Goal: Task Accomplishment & Management: Complete application form

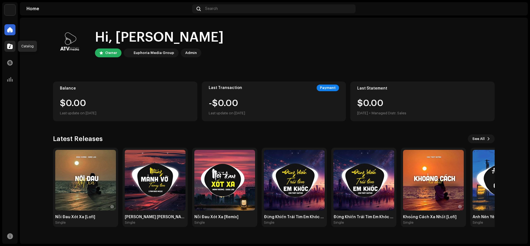
click at [10, 46] on span at bounding box center [10, 46] width 6 height 4
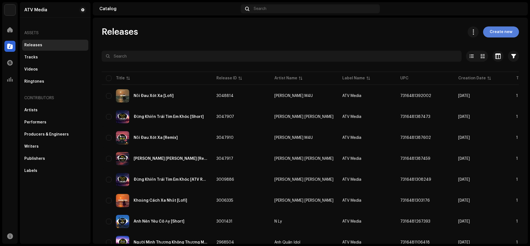
click at [502, 29] on span "Create new" at bounding box center [500, 31] width 23 height 11
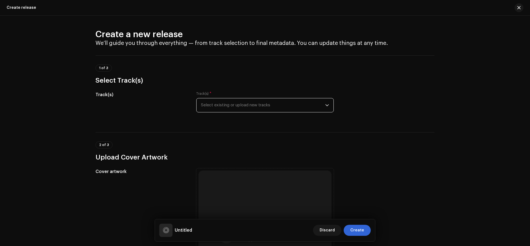
click at [260, 105] on span "Select existing or upload new tracks" at bounding box center [263, 105] width 124 height 14
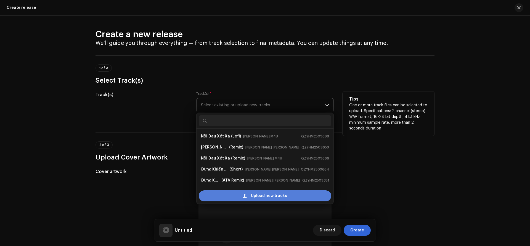
click at [242, 198] on div "Upload new tracks" at bounding box center [265, 196] width 132 height 11
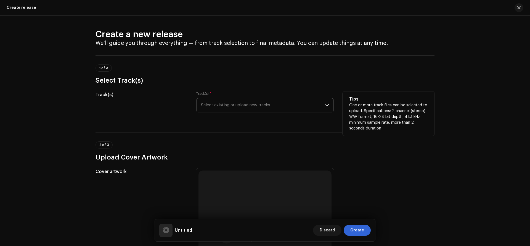
click at [25, 93] on div "Create a new release We’ll guide you through everything — from track selection …" at bounding box center [265, 131] width 530 height 231
click at [273, 108] on span "Select existing or upload new tracks" at bounding box center [263, 105] width 124 height 14
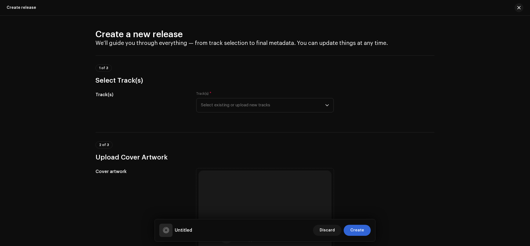
click at [23, 133] on div "Create a new release We’ll guide you through everything — from track selection …" at bounding box center [265, 131] width 530 height 231
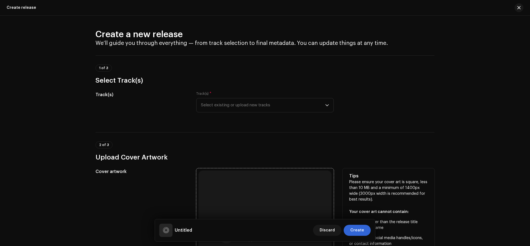
click at [259, 195] on div "Browse or drag and drop image file We support: JPG, JPEG, PNG, JFIF" at bounding box center [264, 237] width 133 height 133
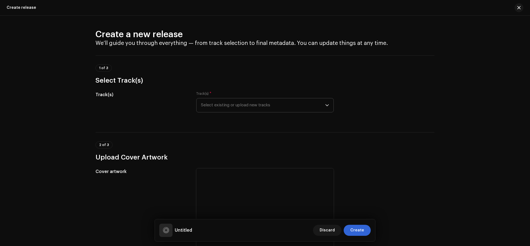
click at [228, 99] on span "Select existing or upload new tracks" at bounding box center [263, 105] width 124 height 14
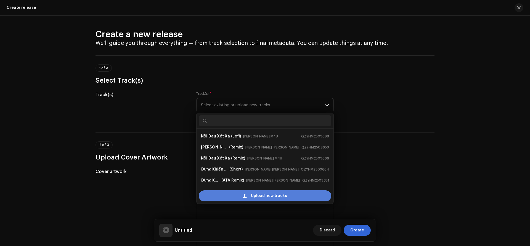
scroll to position [9, 0]
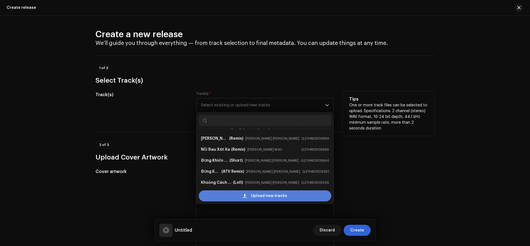
click at [223, 199] on div "Upload new tracks" at bounding box center [265, 196] width 132 height 11
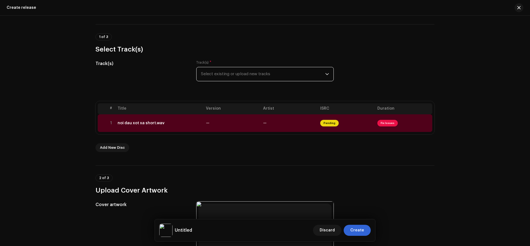
scroll to position [28, 0]
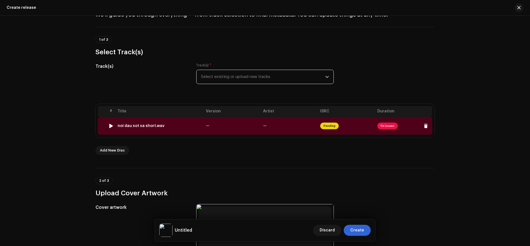
click at [392, 124] on span "Fix Issues" at bounding box center [387, 126] width 20 height 7
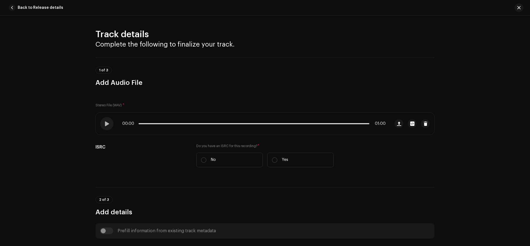
scroll to position [208, 0]
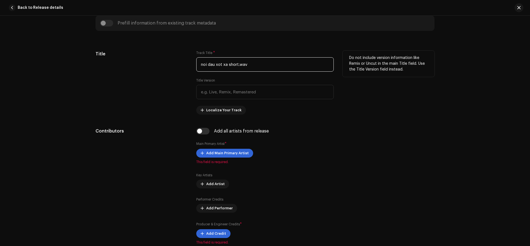
click at [253, 64] on input "noi dau xot xa short.wav" at bounding box center [264, 64] width 137 height 14
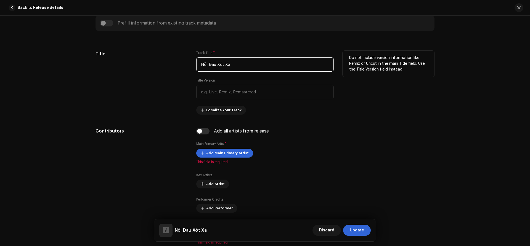
type input "Nỗi Đau Xót Xa"
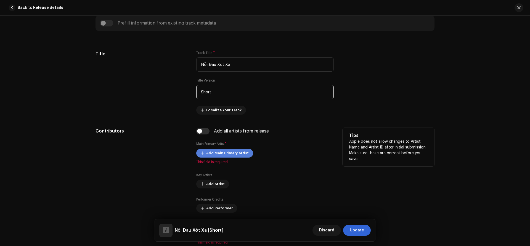
type input "Short"
click at [234, 153] on span "Add Main Primary Artist" at bounding box center [227, 153] width 42 height 11
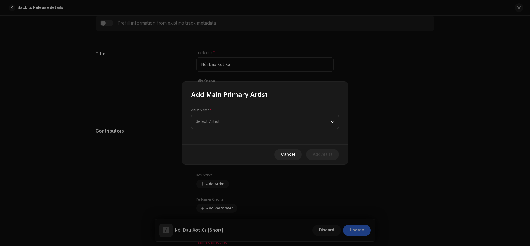
click at [235, 121] on span "Select Artist" at bounding box center [263, 122] width 135 height 14
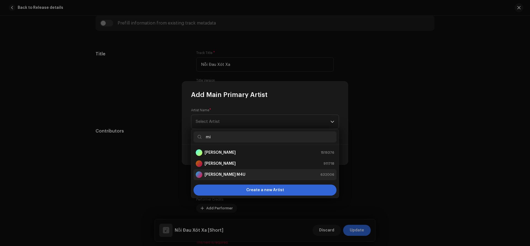
type input "mi"
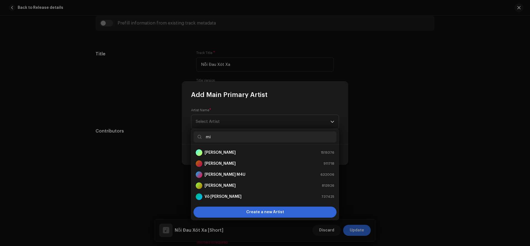
click at [221, 176] on strong "[PERSON_NAME] M4U" at bounding box center [224, 175] width 41 height 6
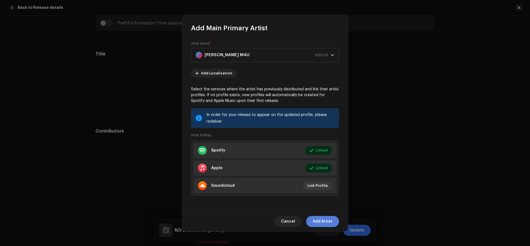
click at [323, 223] on span "Add Artist" at bounding box center [322, 221] width 20 height 11
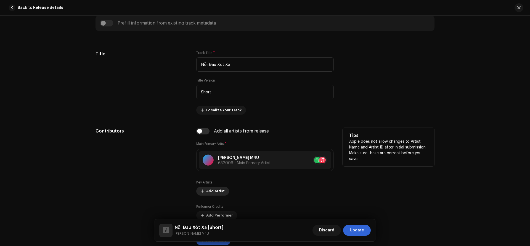
click at [208, 192] on span "Add Artist" at bounding box center [215, 191] width 18 height 11
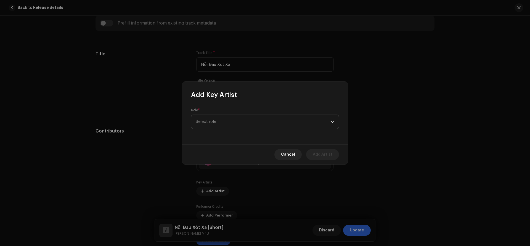
click at [226, 118] on span "Select role" at bounding box center [263, 122] width 135 height 14
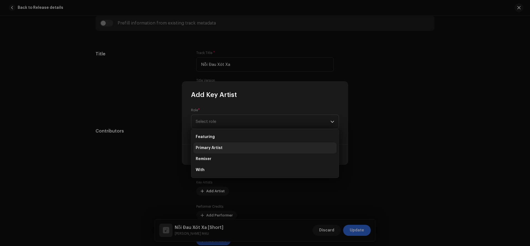
click at [220, 150] on span "Primary Artist" at bounding box center [209, 148] width 27 height 6
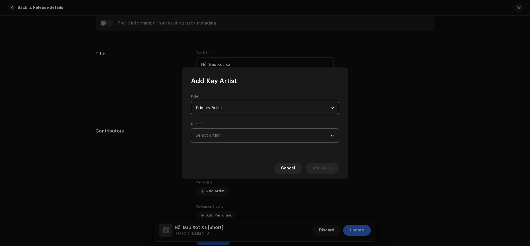
click at [216, 135] on span "Select Artist" at bounding box center [208, 135] width 24 height 4
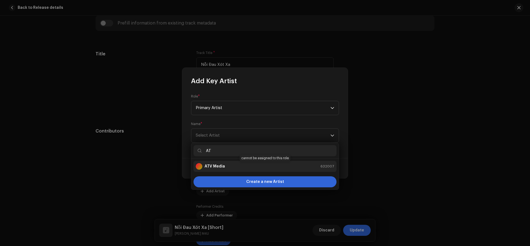
type input "AT"
click at [217, 165] on strong "ATV Media" at bounding box center [214, 167] width 20 height 6
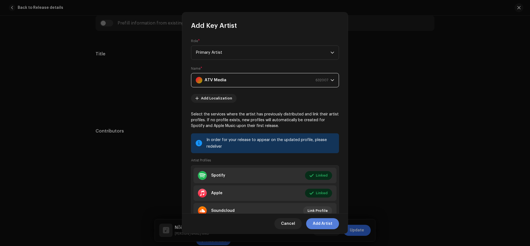
click at [328, 225] on span "Add Artist" at bounding box center [322, 223] width 20 height 11
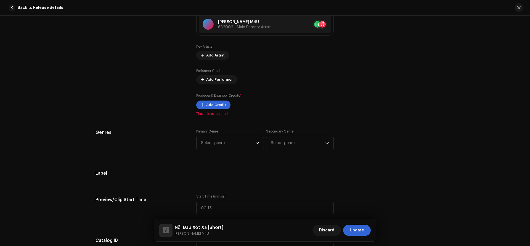
scroll to position [356, 0]
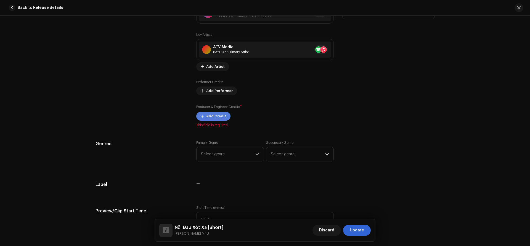
click at [216, 117] on span "Add Credit" at bounding box center [216, 116] width 20 height 11
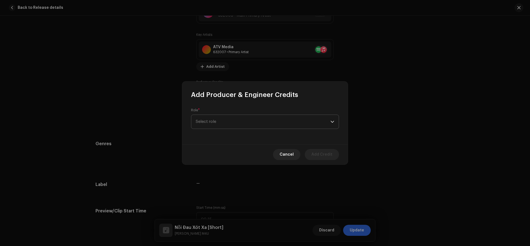
click at [215, 118] on span "Select role" at bounding box center [263, 122] width 135 height 14
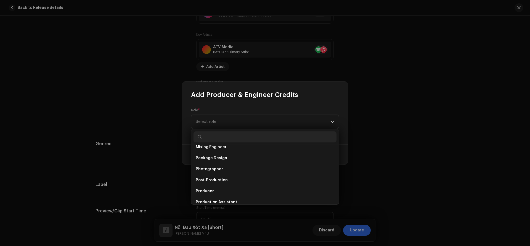
scroll to position [191, 0]
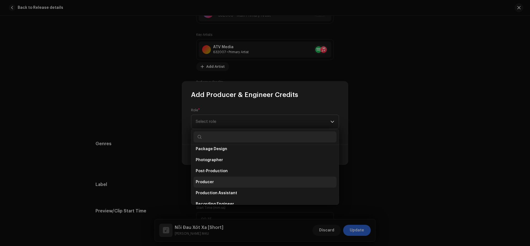
click at [261, 187] on li "Producer" at bounding box center [264, 182] width 143 height 11
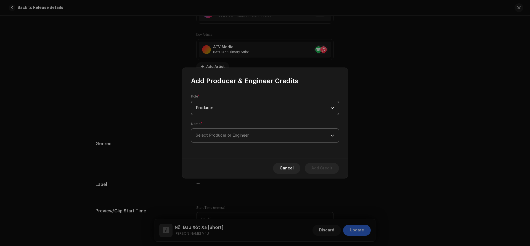
click at [226, 137] on span "Select Producer or Engineer" at bounding box center [222, 135] width 53 height 4
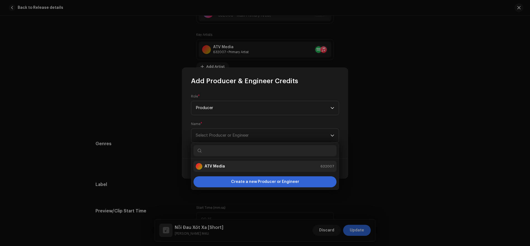
click at [221, 163] on div "ATV Media" at bounding box center [210, 166] width 29 height 7
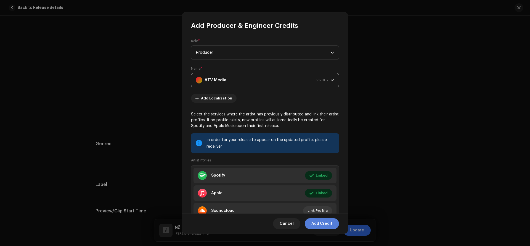
click at [320, 225] on span "Add Credit" at bounding box center [321, 223] width 21 height 11
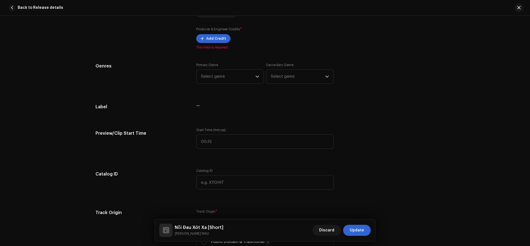
scroll to position [450, 0]
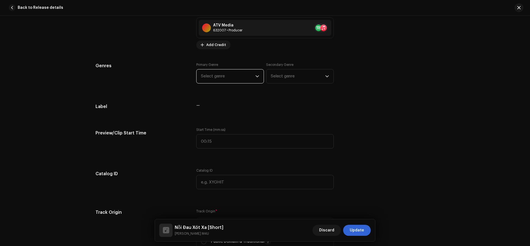
click at [219, 76] on span "Select genre" at bounding box center [228, 77] width 54 height 14
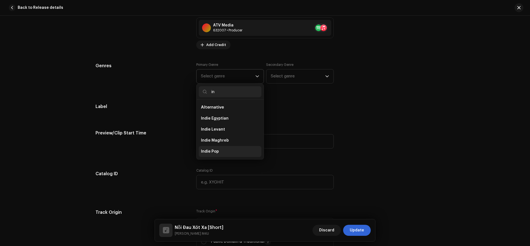
type input "in"
click at [213, 149] on span "Indie Pop" at bounding box center [210, 152] width 18 height 6
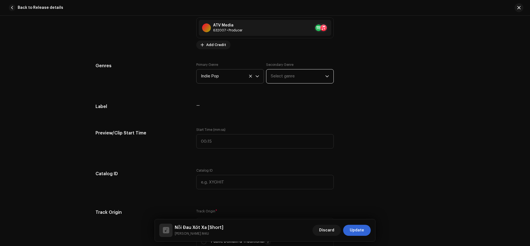
click at [287, 76] on span "Select genre" at bounding box center [298, 77] width 54 height 14
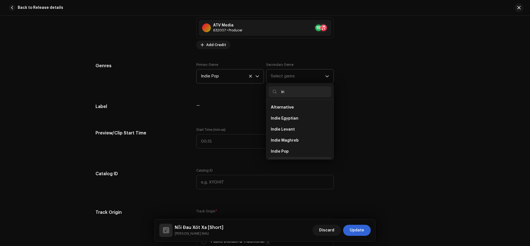
scroll to position [9, 0]
type input "in"
click at [279, 144] on span "Indie Pop" at bounding box center [280, 143] width 18 height 6
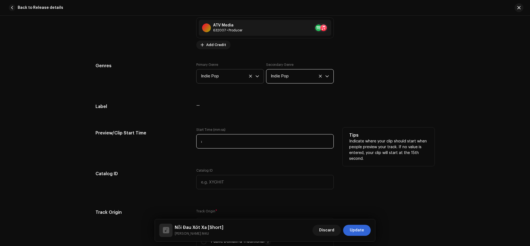
click at [213, 142] on input ":" at bounding box center [264, 141] width 137 height 14
type input "00:00"
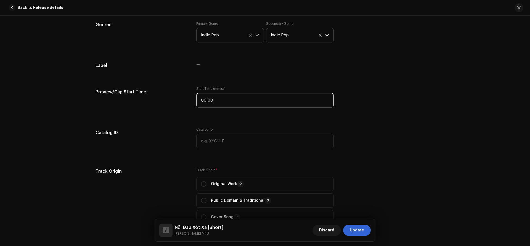
scroll to position [515, 0]
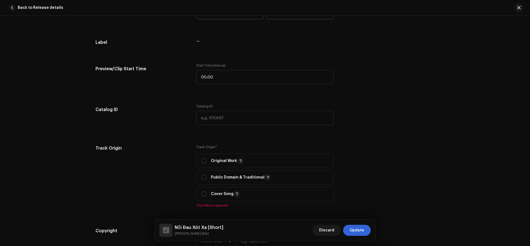
drag, startPoint x: 202, startPoint y: 162, endPoint x: 381, endPoint y: 177, distance: 179.1
click at [202, 162] on input "radio" at bounding box center [204, 161] width 6 height 6
radio input "true"
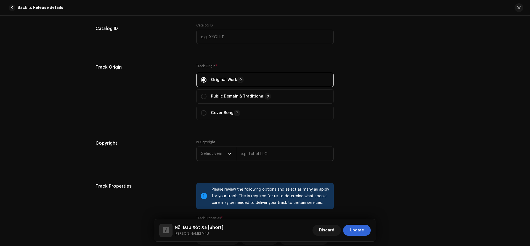
scroll to position [597, 0]
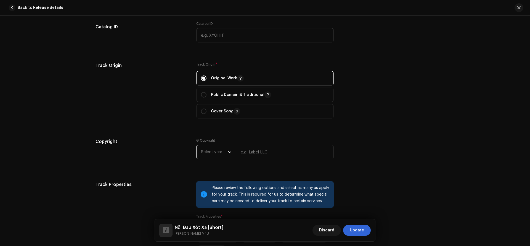
click at [210, 148] on span "Select year" at bounding box center [214, 152] width 27 height 14
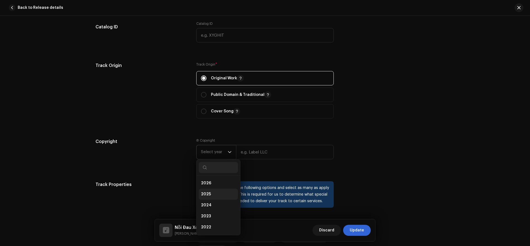
click at [204, 195] on span "2025" at bounding box center [206, 195] width 10 height 6
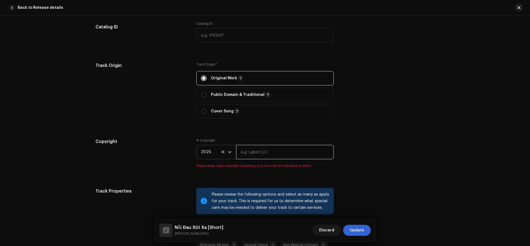
click at [251, 155] on input "text" at bounding box center [285, 152] width 98 height 14
type input "ATV Media"
drag, startPoint x: 421, startPoint y: 106, endPoint x: 460, endPoint y: 123, distance: 42.5
click at [423, 105] on div "Track Origin Track Origin * Original Work Public Domain & Traditional Cover Song" at bounding box center [264, 93] width 339 height 63
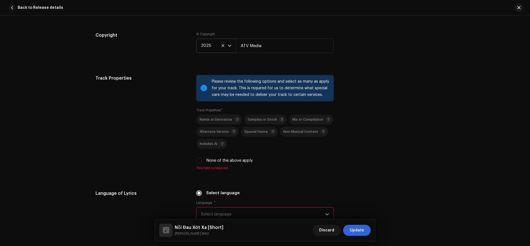
scroll to position [715, 0]
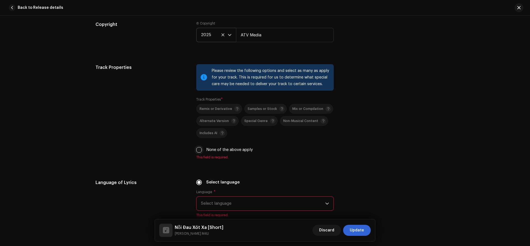
click at [197, 151] on input "None of the above apply" at bounding box center [199, 150] width 6 height 6
checkbox input "true"
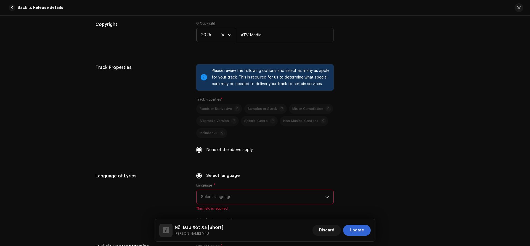
click at [228, 197] on span "Select language" at bounding box center [263, 197] width 124 height 14
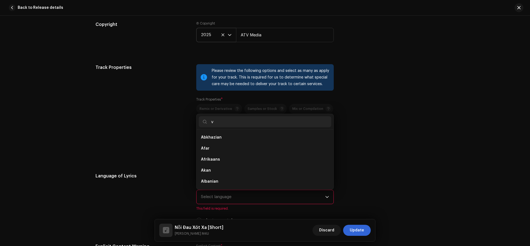
scroll to position [2, 0]
type input "vi"
click at [217, 181] on span "[DEMOGRAPHIC_DATA]" at bounding box center [223, 182] width 44 height 6
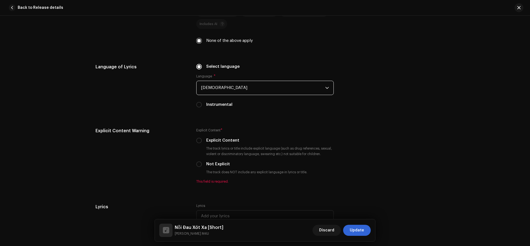
scroll to position [883, 0]
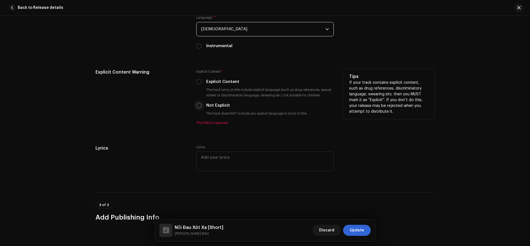
click at [199, 106] on input "Not Explicit" at bounding box center [199, 106] width 6 height 6
radio input "true"
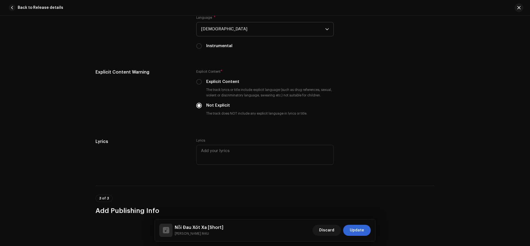
scroll to position [998, 0]
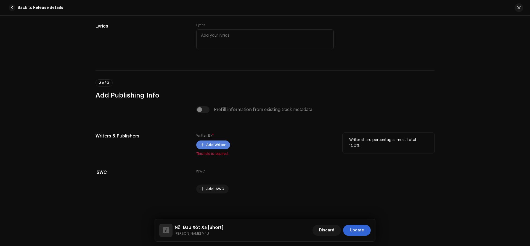
click at [215, 145] on span "Add Writer" at bounding box center [215, 145] width 19 height 11
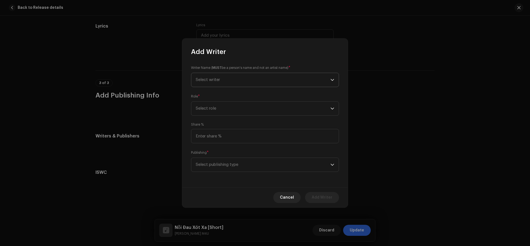
click at [225, 78] on span "Select writer" at bounding box center [263, 80] width 135 height 14
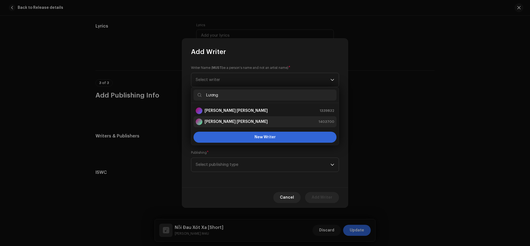
type input "Lương"
click at [223, 122] on strong "[PERSON_NAME] [PERSON_NAME]" at bounding box center [235, 122] width 63 height 6
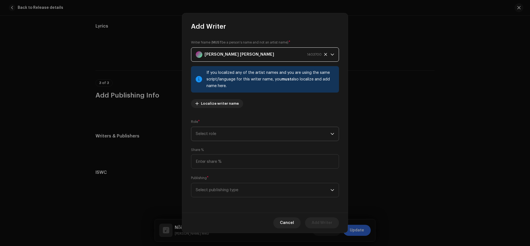
click at [211, 134] on span "Select role" at bounding box center [263, 134] width 135 height 14
click at [207, 183] on span "Composer & Lyricist" at bounding box center [215, 183] width 39 height 6
click at [210, 163] on input at bounding box center [265, 161] width 148 height 14
type input "100.00"
click at [221, 188] on span "Select publishing type" at bounding box center [263, 190] width 135 height 14
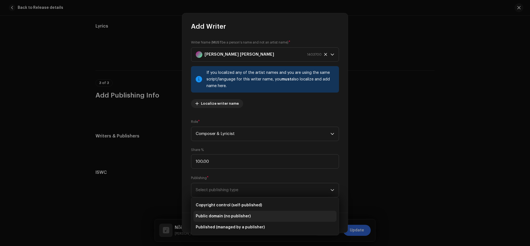
drag, startPoint x: 211, startPoint y: 226, endPoint x: 236, endPoint y: 218, distance: 25.8
click at [212, 225] on span "Published (managed by a publisher)" at bounding box center [230, 228] width 69 height 6
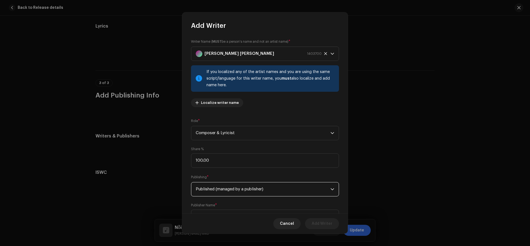
scroll to position [26, 0]
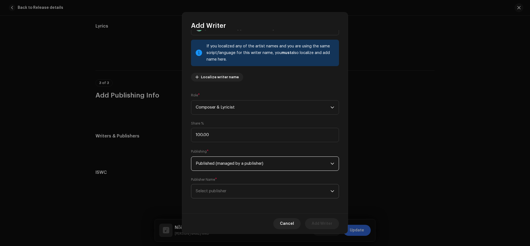
click at [199, 190] on span "Select publisher" at bounding box center [211, 191] width 31 height 4
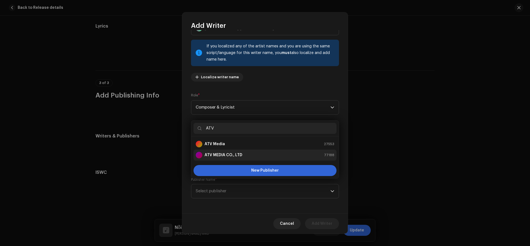
type input "ATV"
drag, startPoint x: 212, startPoint y: 154, endPoint x: 301, endPoint y: 182, distance: 93.9
click at [212, 155] on strong "ATV MEDIA CO., LTD" at bounding box center [223, 156] width 38 height 6
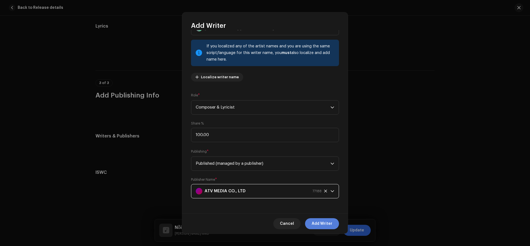
click at [333, 221] on button "Add Writer" at bounding box center [322, 223] width 34 height 11
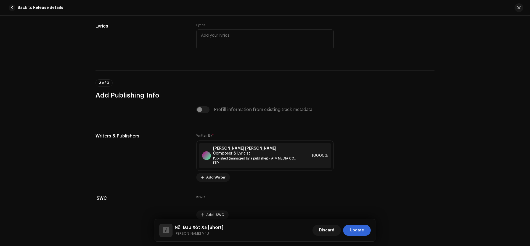
drag, startPoint x: 361, startPoint y: 232, endPoint x: 371, endPoint y: 228, distance: 10.6
click at [361, 232] on span "Update" at bounding box center [356, 230] width 14 height 11
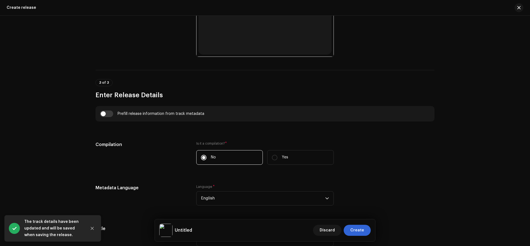
scroll to position [457, 0]
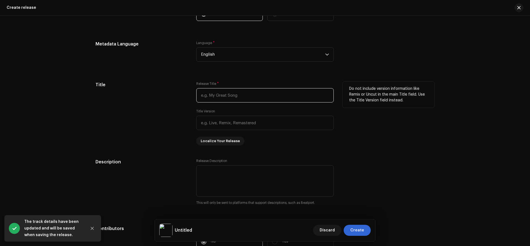
click at [230, 99] on input "text" at bounding box center [264, 95] width 137 height 14
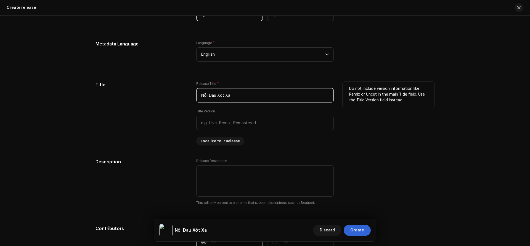
type input "Nỗi Đau Xót Xa"
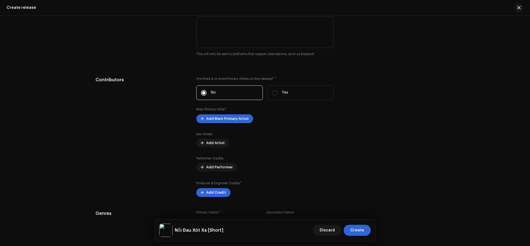
scroll to position [607, 0]
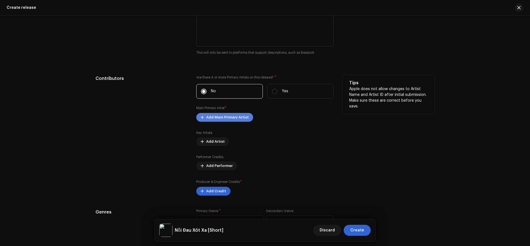
type input "Short"
click at [234, 121] on span "Add Main Primary Artist" at bounding box center [227, 117] width 42 height 11
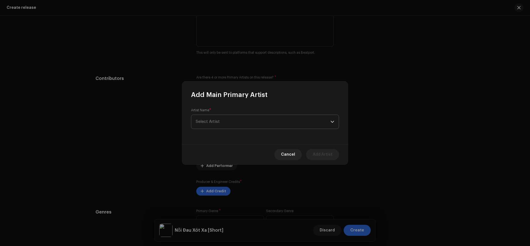
click at [237, 115] on span "Select Artist" at bounding box center [263, 122] width 135 height 14
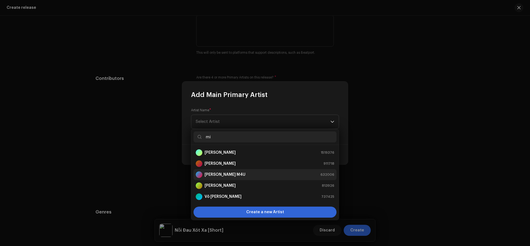
type input "mi"
click at [217, 173] on strong "[PERSON_NAME] M4U" at bounding box center [224, 175] width 41 height 6
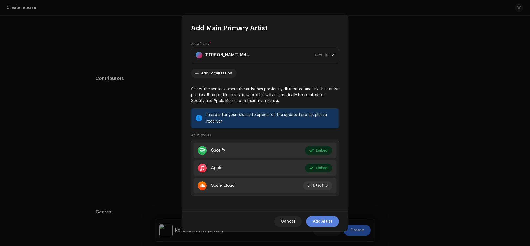
click at [324, 220] on span "Add Artist" at bounding box center [322, 221] width 20 height 11
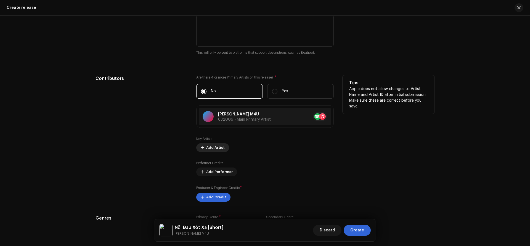
click at [215, 145] on span "Add Artist" at bounding box center [215, 147] width 18 height 11
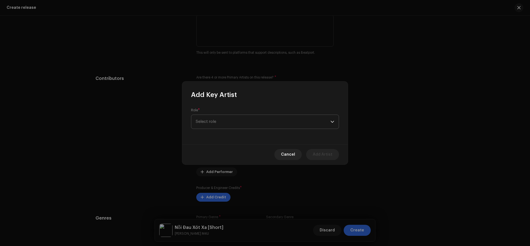
click at [234, 123] on span "Select role" at bounding box center [263, 122] width 135 height 14
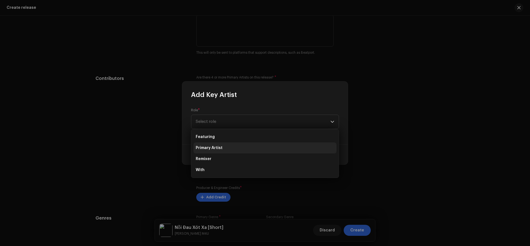
click at [221, 147] on li "Primary Artist" at bounding box center [264, 148] width 143 height 11
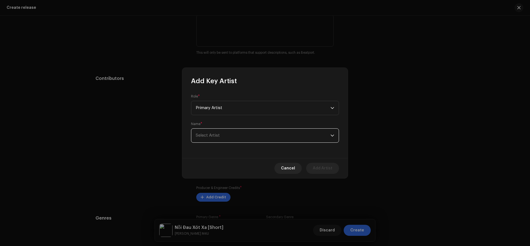
click at [219, 137] on span "Select Artist" at bounding box center [208, 135] width 24 height 4
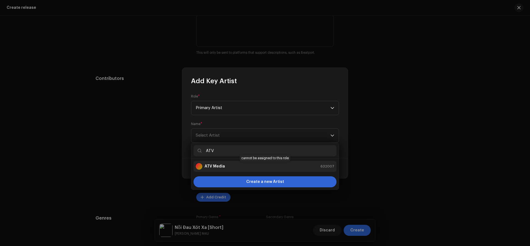
type input "ATV"
click at [219, 164] on div "ATV Media" at bounding box center [210, 166] width 29 height 7
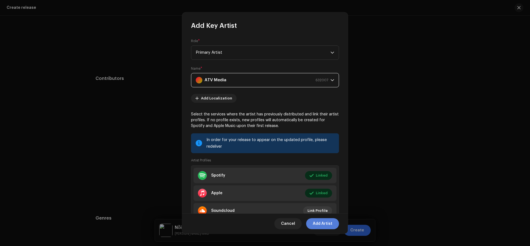
click at [325, 226] on span "Add Artist" at bounding box center [322, 223] width 20 height 11
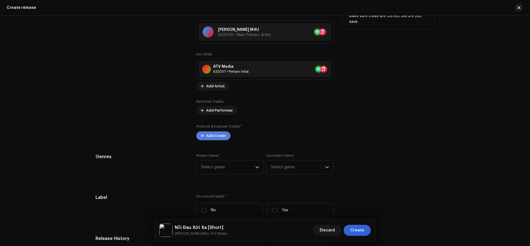
click at [209, 139] on span "Add Credit" at bounding box center [216, 135] width 20 height 11
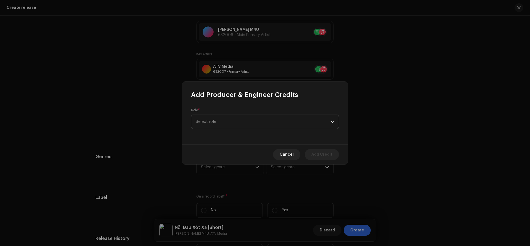
click at [232, 123] on span "Select role" at bounding box center [263, 122] width 135 height 14
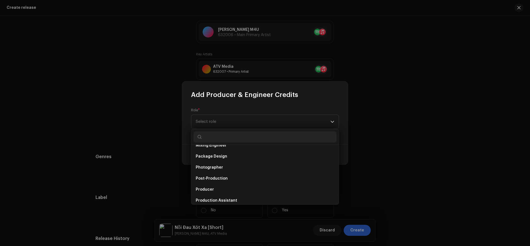
scroll to position [188, 0]
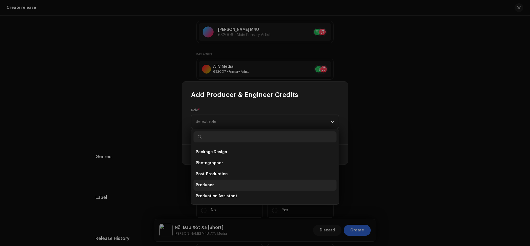
click at [205, 186] on span "Producer" at bounding box center [205, 186] width 18 height 6
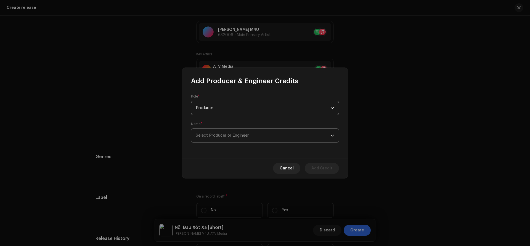
click at [219, 138] on span "Select Producer or Engineer" at bounding box center [222, 135] width 53 height 4
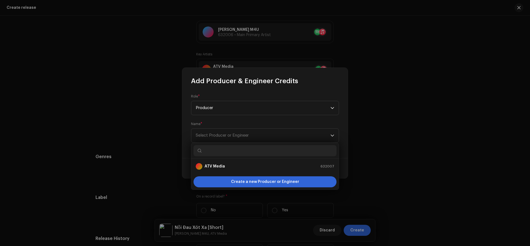
drag, startPoint x: 214, startPoint y: 167, endPoint x: 333, endPoint y: 183, distance: 119.4
click at [215, 167] on strong "ATV Media" at bounding box center [214, 167] width 20 height 6
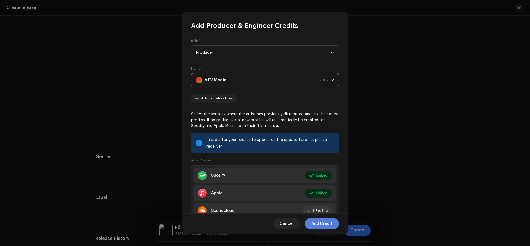
click at [328, 225] on span "Add Credit" at bounding box center [321, 223] width 21 height 11
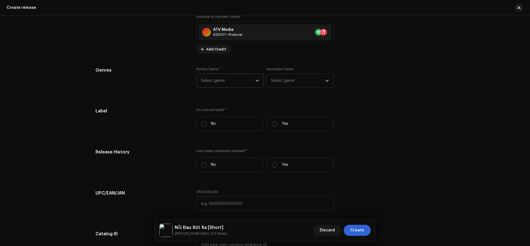
click at [215, 80] on span "Select genre" at bounding box center [228, 81] width 54 height 14
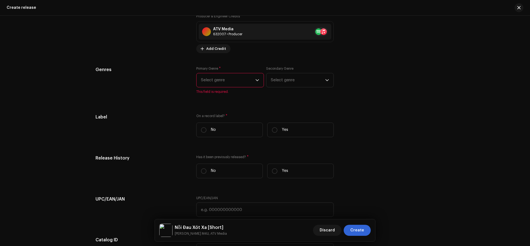
click at [217, 82] on span "Select genre" at bounding box center [228, 80] width 54 height 14
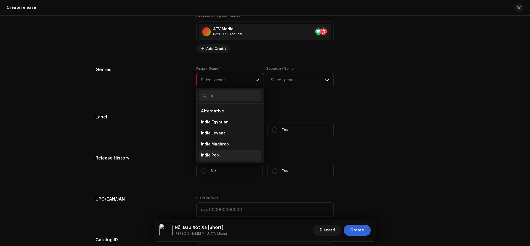
type input "in"
click at [211, 157] on span "Indie Pop" at bounding box center [210, 156] width 18 height 6
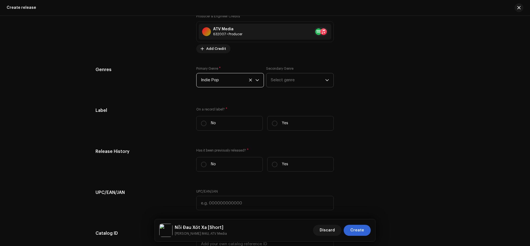
click at [277, 81] on span "Select genre" at bounding box center [298, 80] width 54 height 14
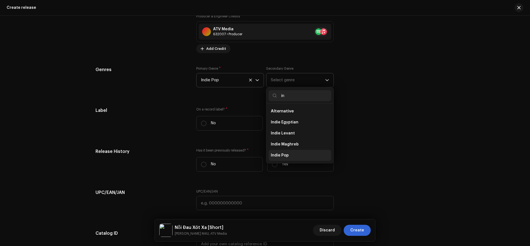
type input "in"
click at [282, 156] on span "Indie Pop" at bounding box center [280, 156] width 18 height 6
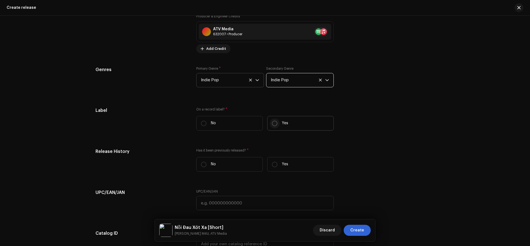
click at [277, 124] on input "Yes" at bounding box center [275, 124] width 6 height 6
radio input "true"
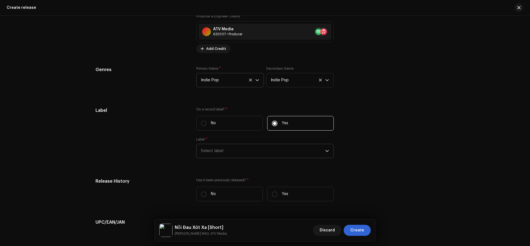
click at [227, 149] on span "Select label" at bounding box center [263, 151] width 124 height 14
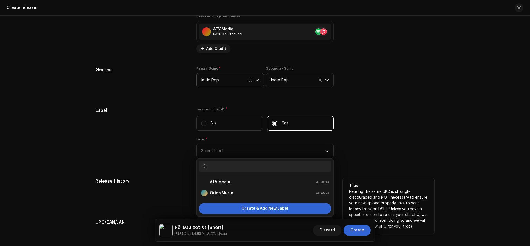
drag, startPoint x: 218, startPoint y: 184, endPoint x: 272, endPoint y: 193, distance: 55.3
click at [218, 184] on strong "ATV Media" at bounding box center [220, 183] width 20 height 6
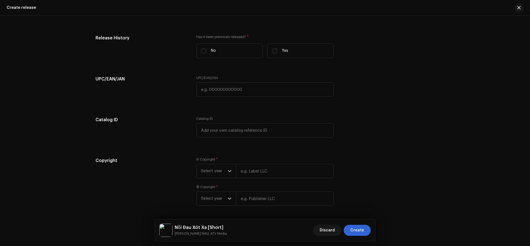
scroll to position [959, 0]
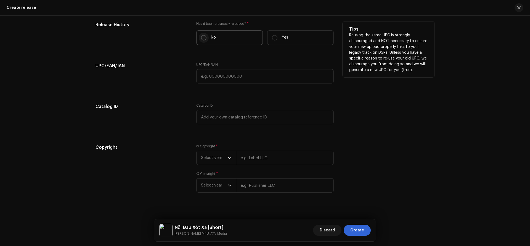
click at [201, 37] on input "No" at bounding box center [204, 38] width 6 height 6
radio input "true"
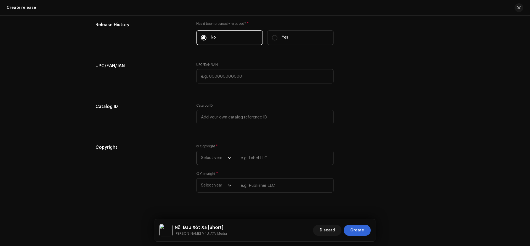
click at [213, 159] on span "Select year" at bounding box center [214, 158] width 27 height 14
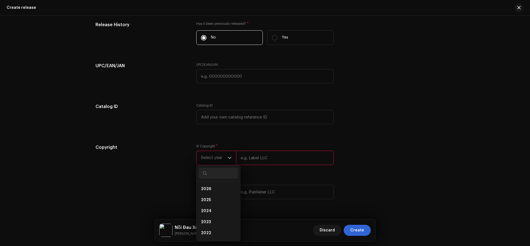
drag, startPoint x: 204, startPoint y: 202, endPoint x: 239, endPoint y: 174, distance: 44.3
click at [205, 200] on span "2025" at bounding box center [206, 200] width 10 height 6
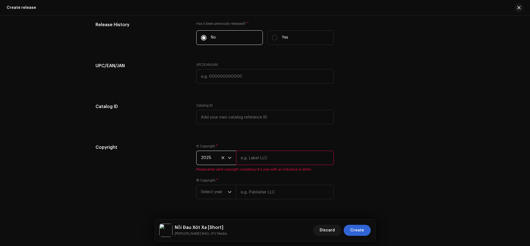
click at [256, 157] on input "text" at bounding box center [285, 158] width 98 height 14
type input "ATV Media"
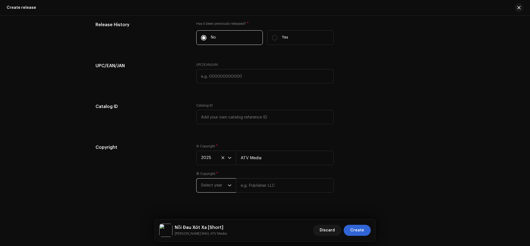
click at [209, 190] on span "Select year" at bounding box center [214, 186] width 27 height 14
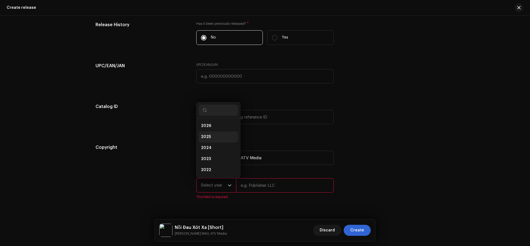
scroll to position [9, 0]
drag, startPoint x: 211, startPoint y: 128, endPoint x: 243, endPoint y: 153, distance: 40.2
click at [213, 129] on li "2025" at bounding box center [218, 128] width 39 height 11
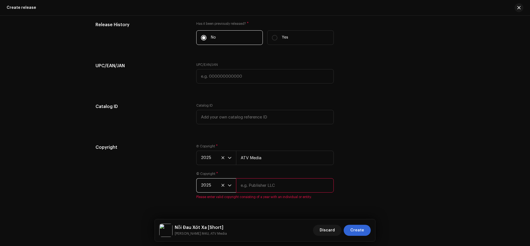
click at [259, 187] on input "text" at bounding box center [285, 185] width 98 height 14
paste input "ATV Media"
type input "ATV Media"
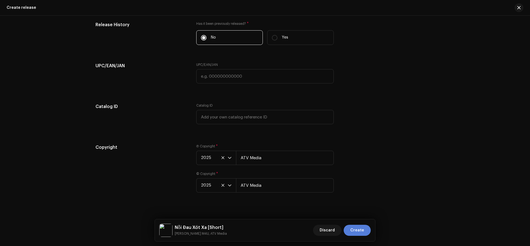
click at [360, 226] on span "Create" at bounding box center [357, 230] width 14 height 11
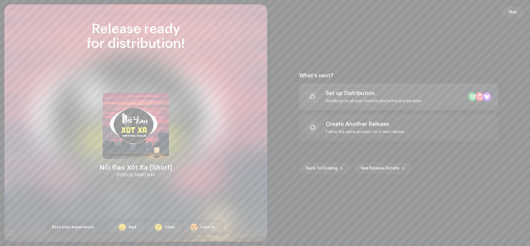
click at [368, 97] on div "Set up Distribution" at bounding box center [372, 93] width 95 height 7
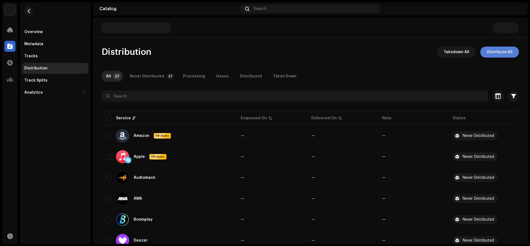
click at [498, 55] on span "Distribute All" at bounding box center [499, 52] width 25 height 11
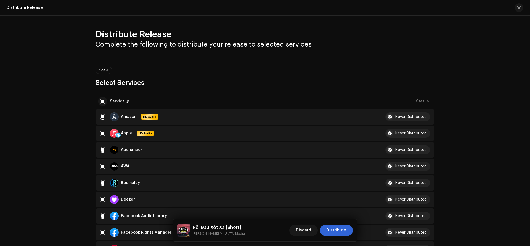
click at [101, 102] on input "checkbox" at bounding box center [103, 102] width 6 height 6
checkbox input "false"
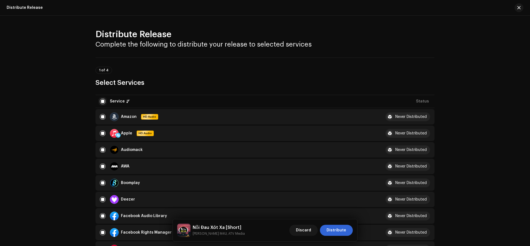
checkbox input "false"
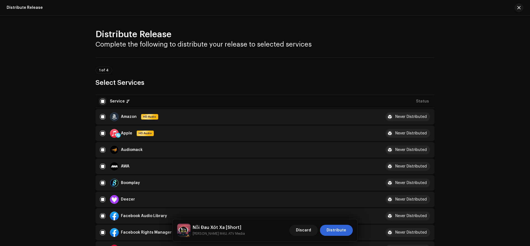
checkbox input "false"
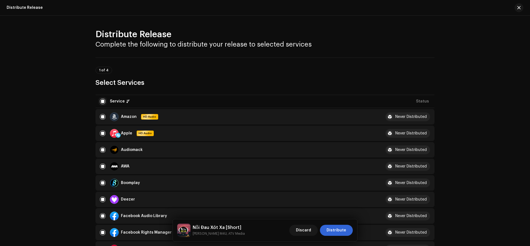
checkbox input "false"
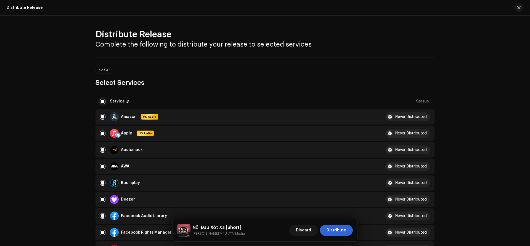
checkbox input "false"
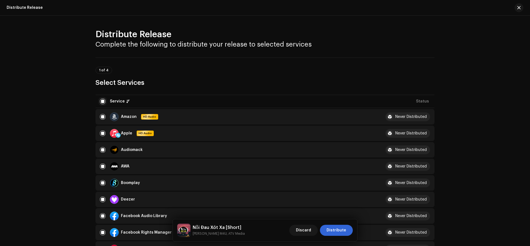
checkbox input "false"
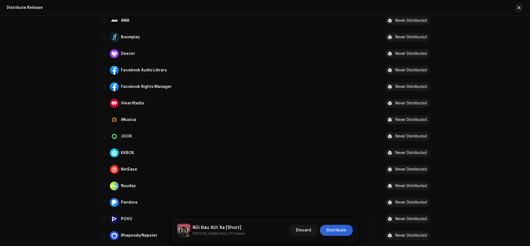
scroll to position [150, 0]
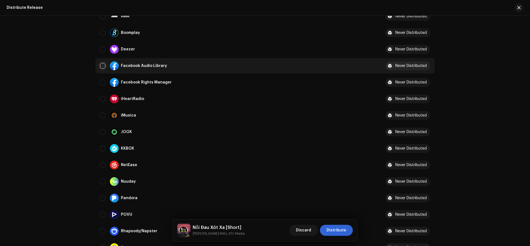
click at [102, 66] on input "Row Unselected" at bounding box center [103, 66] width 6 height 6
checkbox input "true"
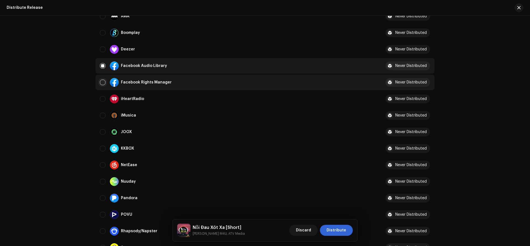
click at [104, 82] on input "Row Unselected" at bounding box center [103, 83] width 6 height 6
checkbox input "true"
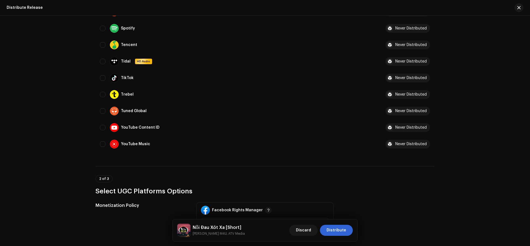
scroll to position [417, 0]
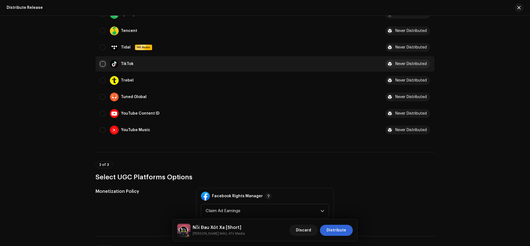
click at [103, 64] on input "Row Unselected" at bounding box center [103, 64] width 6 height 6
checkbox input "true"
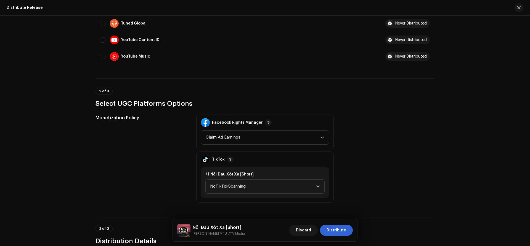
scroll to position [537, 0]
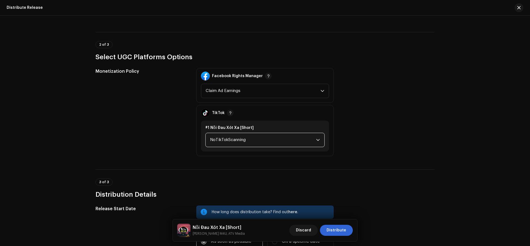
drag, startPoint x: 233, startPoint y: 138, endPoint x: 233, endPoint y: 145, distance: 6.9
click at [233, 138] on span "NoTikTokScanning" at bounding box center [263, 140] width 106 height 14
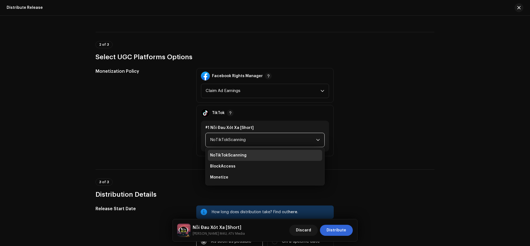
drag, startPoint x: 218, startPoint y: 176, endPoint x: 273, endPoint y: 186, distance: 56.7
click at [218, 177] on span "Monetize" at bounding box center [219, 178] width 18 height 6
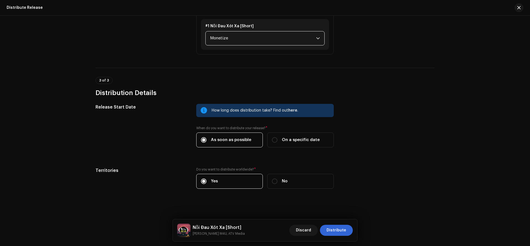
scroll to position [641, 0]
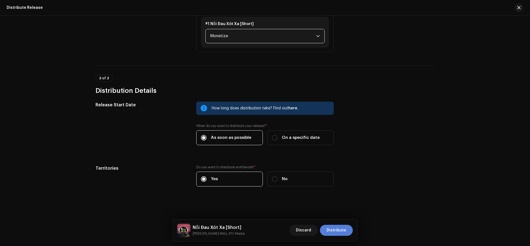
click at [341, 232] on span "Distribute" at bounding box center [336, 230] width 20 height 11
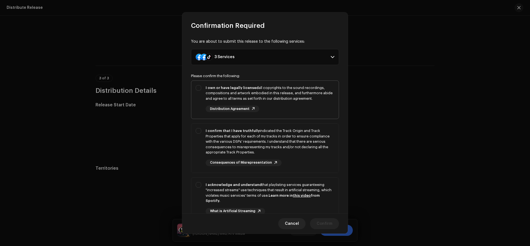
click at [194, 88] on div "I own or have legally licensed all copyrights to the sound recordings, composit…" at bounding box center [264, 99] width 147 height 36
checkbox input "true"
click at [195, 132] on div "I confirm that I have truthfully indicated the Track Origin and Track Propertie…" at bounding box center [264, 147] width 147 height 47
checkbox input "true"
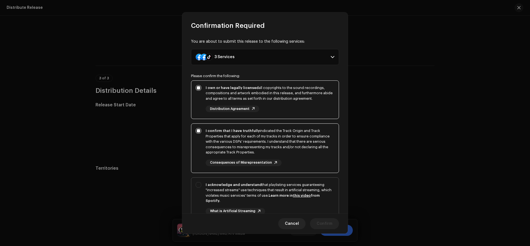
drag, startPoint x: 197, startPoint y: 187, endPoint x: 299, endPoint y: 185, distance: 102.3
click at [197, 187] on div "I acknowledge and understand that playlisting services guaranteeing "increased …" at bounding box center [264, 203] width 147 height 50
checkbox input "true"
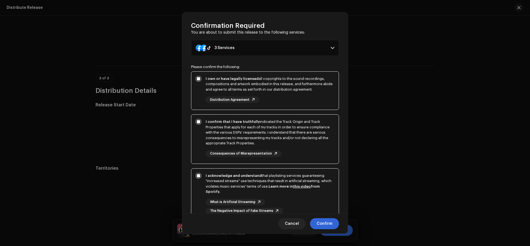
scroll to position [49, 0]
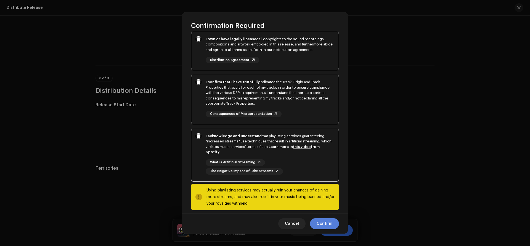
click at [321, 225] on span "Confirm" at bounding box center [324, 223] width 16 height 11
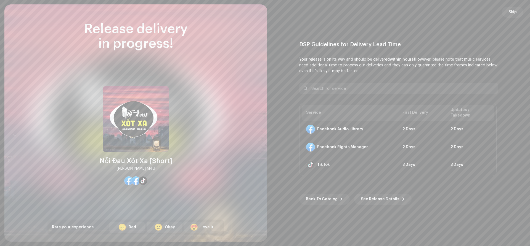
drag, startPoint x: 511, startPoint y: 13, endPoint x: 459, endPoint y: 17, distance: 52.3
click at [511, 14] on span "Skip" at bounding box center [512, 12] width 8 height 11
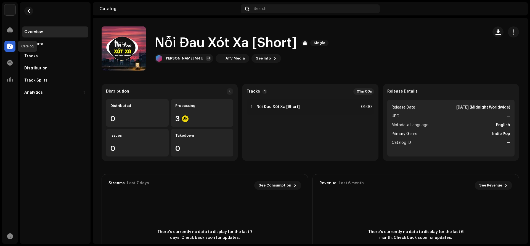
click at [11, 47] on span at bounding box center [10, 46] width 6 height 4
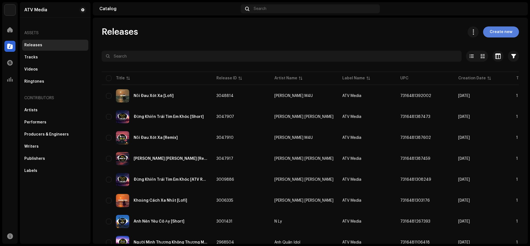
click at [493, 31] on span "Create new" at bounding box center [500, 31] width 23 height 11
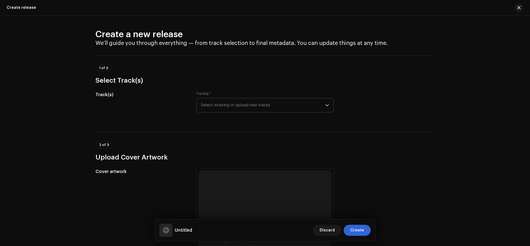
click at [278, 106] on span "Select existing or upload new tracks" at bounding box center [263, 105] width 124 height 14
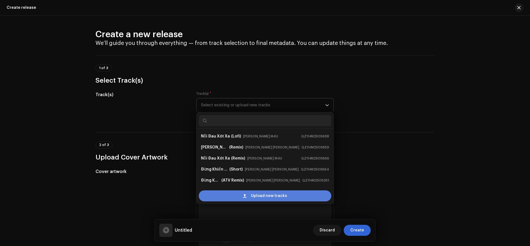
scroll to position [9, 0]
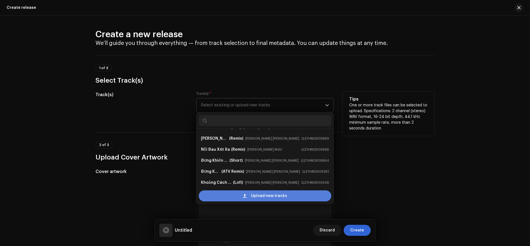
click at [227, 198] on div "Upload new tracks" at bounding box center [265, 196] width 132 height 11
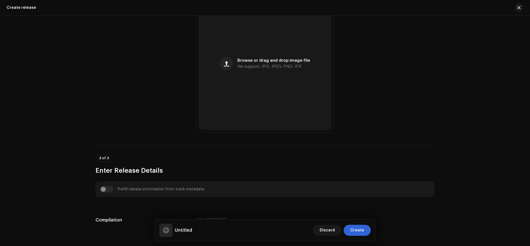
scroll to position [223, 0]
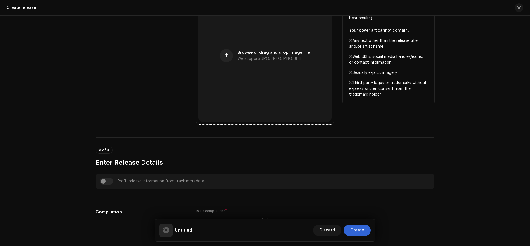
click at [268, 74] on div "Browse or drag and drop image file We support: JPG, JPEG, PNG, JFIF" at bounding box center [264, 55] width 133 height 133
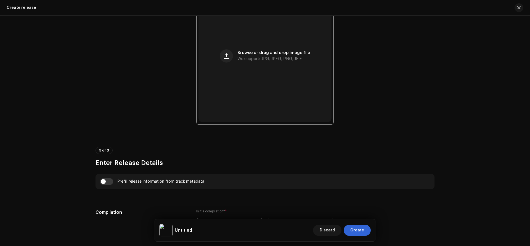
scroll to position [23, 0]
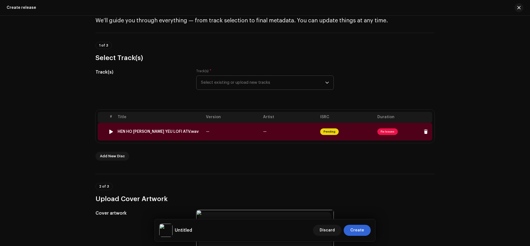
click at [386, 131] on span "Fix Issues" at bounding box center [387, 132] width 20 height 7
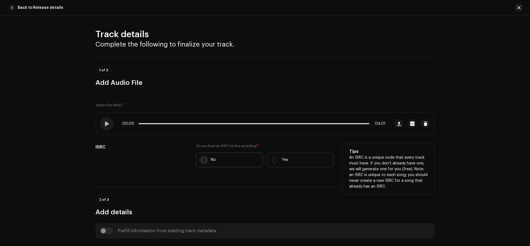
click at [201, 160] on input "No" at bounding box center [204, 160] width 6 height 6
radio input "true"
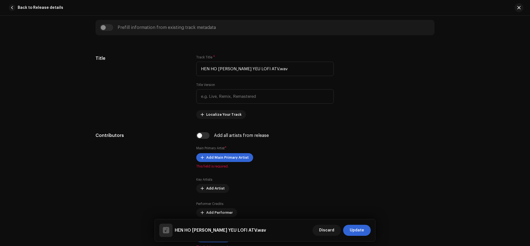
scroll to position [213, 0]
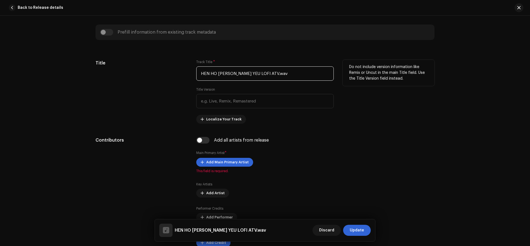
click at [245, 72] on input "HEN HO [PERSON_NAME] YEU LOFI ATV.wav" at bounding box center [264, 73] width 137 height 14
type input "Hẹn Hò Nhưng Không Yêu"
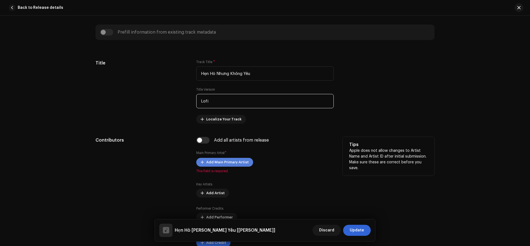
type input "Lofi"
click at [236, 164] on span "Add Main Primary Artist" at bounding box center [227, 162] width 42 height 11
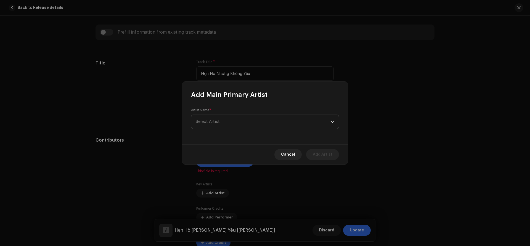
click at [229, 124] on span "Select Artist" at bounding box center [263, 122] width 135 height 14
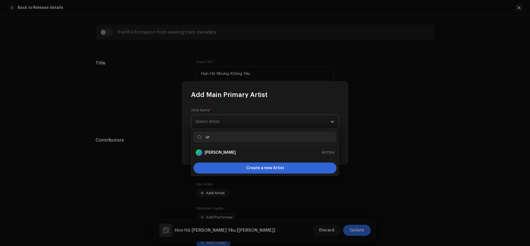
type input "ư"
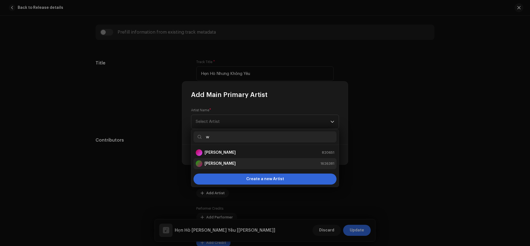
type input "w"
click at [221, 165] on strong "[PERSON_NAME]" at bounding box center [219, 164] width 31 height 6
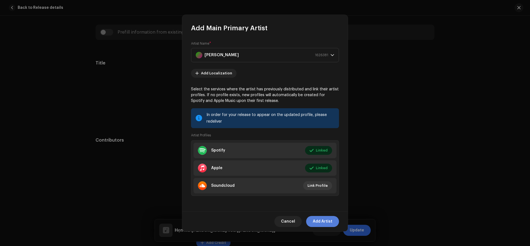
drag, startPoint x: 322, startPoint y: 220, endPoint x: 487, endPoint y: 149, distance: 179.3
click at [322, 220] on span "Add Artist" at bounding box center [322, 221] width 20 height 11
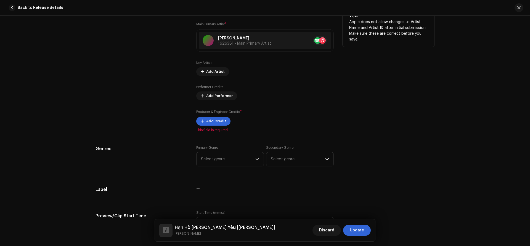
scroll to position [344, 0]
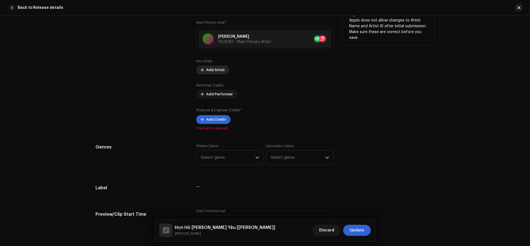
click at [214, 72] on span "Add Artist" at bounding box center [215, 70] width 18 height 11
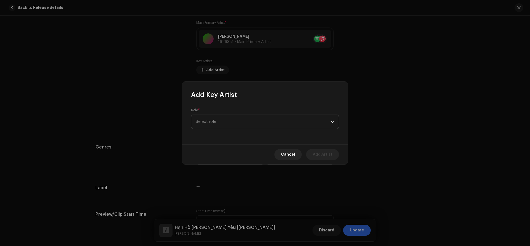
click at [219, 125] on span "Select role" at bounding box center [263, 122] width 135 height 14
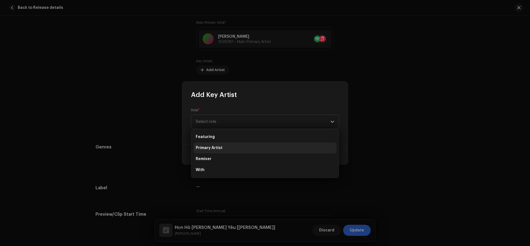
click at [213, 149] on span "Primary Artist" at bounding box center [209, 148] width 27 height 6
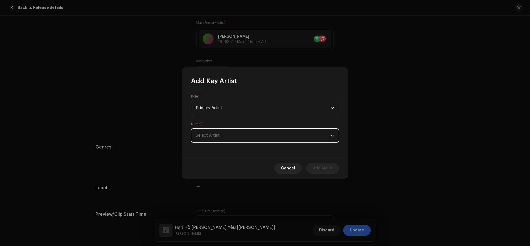
click at [221, 137] on span "Select Artist" at bounding box center [263, 136] width 135 height 14
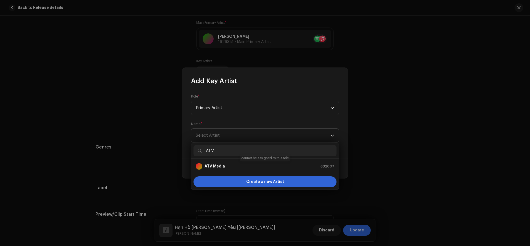
type input "ATV"
click at [230, 165] on div "ATV Media 632007" at bounding box center [265, 166] width 138 height 7
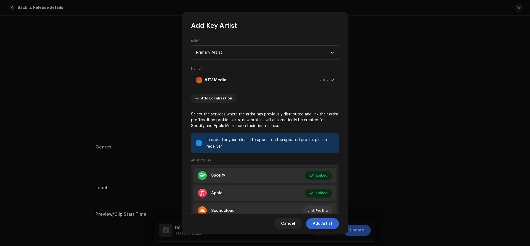
drag, startPoint x: 326, startPoint y: 225, endPoint x: 529, endPoint y: 97, distance: 240.1
click at [329, 222] on span "Add Artist" at bounding box center [322, 223] width 20 height 11
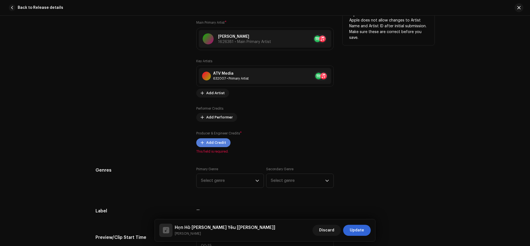
click at [209, 139] on span "Add Credit" at bounding box center [216, 142] width 20 height 11
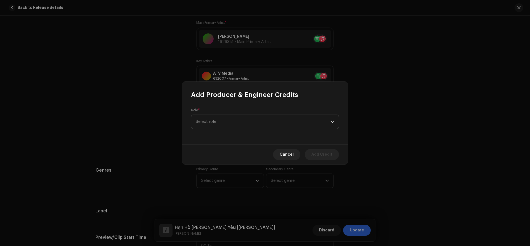
click at [253, 122] on span "Select role" at bounding box center [263, 122] width 135 height 14
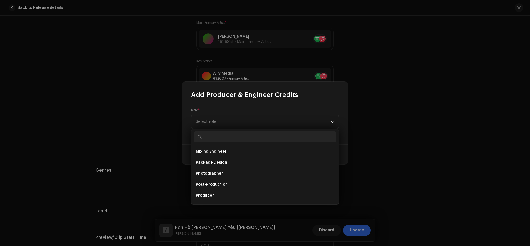
scroll to position [181, 0]
click at [192, 194] on ul "Art Direction Artwork Assistant Director Assistant Mastering Engineer Assistant…" at bounding box center [264, 115] width 147 height 302
click at [209, 192] on li "Producer" at bounding box center [264, 194] width 143 height 11
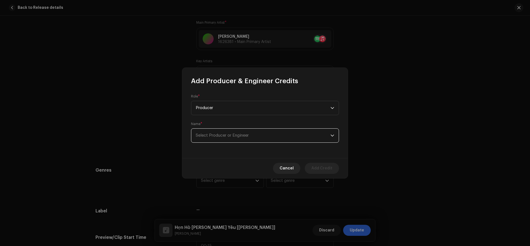
click at [214, 138] on span "Select Producer or Engineer" at bounding box center [263, 136] width 135 height 14
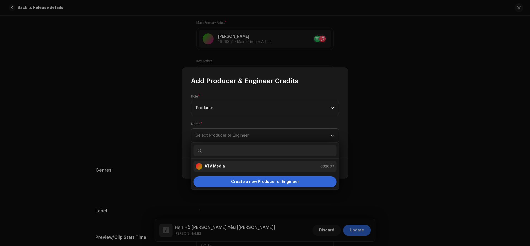
click at [211, 169] on strong "ATV Media" at bounding box center [214, 167] width 20 height 6
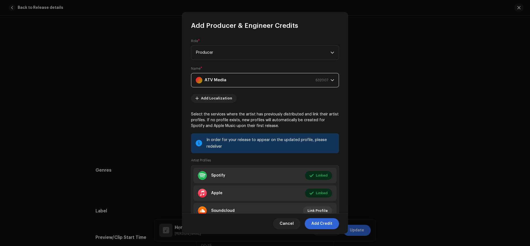
drag, startPoint x: 324, startPoint y: 223, endPoint x: 484, endPoint y: 194, distance: 163.2
click at [324, 223] on span "Add Credit" at bounding box center [321, 223] width 21 height 11
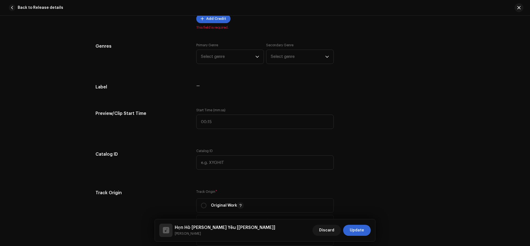
scroll to position [466, 0]
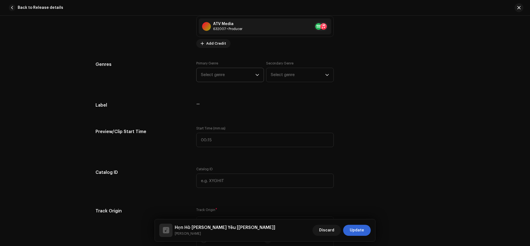
click at [213, 76] on span "Select genre" at bounding box center [228, 75] width 54 height 14
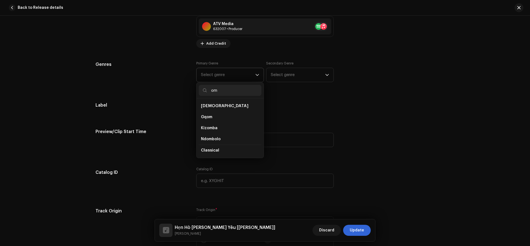
type input "o"
type input "in"
click at [225, 148] on li "Indie Pop" at bounding box center [230, 150] width 63 height 11
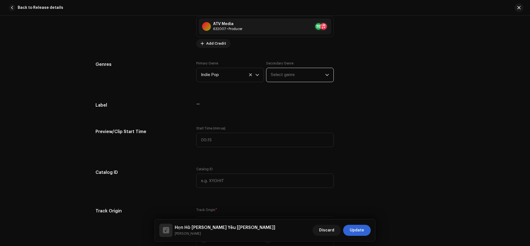
click at [282, 78] on span "Select genre" at bounding box center [298, 75] width 54 height 14
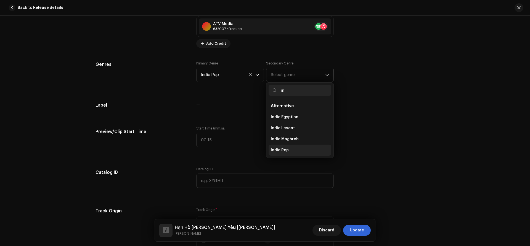
type input "in"
click at [280, 149] on span "Indie Pop" at bounding box center [280, 151] width 18 height 6
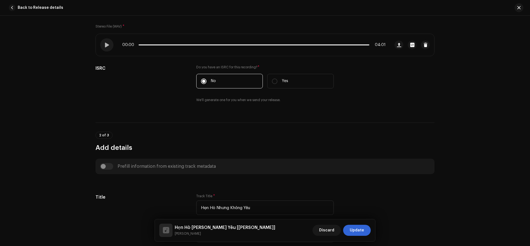
scroll to position [57, 0]
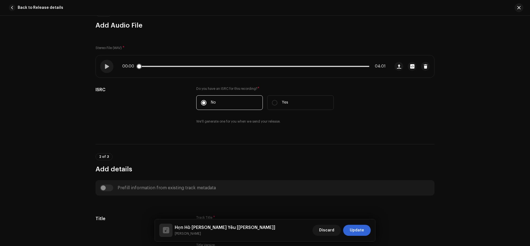
click at [191, 66] on p-slider at bounding box center [253, 66] width 231 height 1
click at [186, 67] on div "01:13 04:01" at bounding box center [253, 66] width 263 height 4
click at [187, 65] on div "01:14 04:01" at bounding box center [253, 66] width 263 height 4
click at [183, 66] on span at bounding box center [174, 66] width 72 height 1
click at [183, 66] on span at bounding box center [185, 67] width 6 height 6
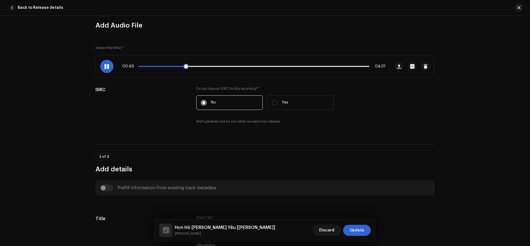
click at [181, 66] on span at bounding box center [161, 66] width 47 height 1
drag, startPoint x: 105, startPoint y: 64, endPoint x: 457, endPoint y: 70, distance: 352.0
click at [105, 64] on span at bounding box center [106, 66] width 5 height 4
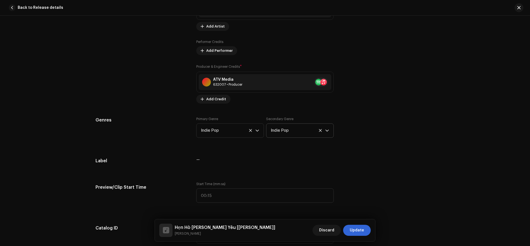
scroll to position [458, 0]
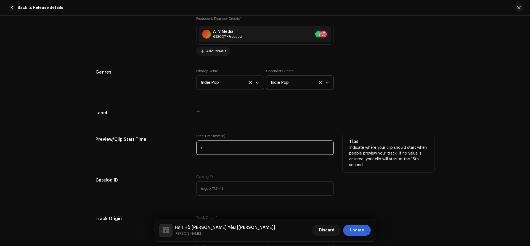
click at [215, 147] on input ":" at bounding box center [264, 148] width 137 height 14
type input "00:47"
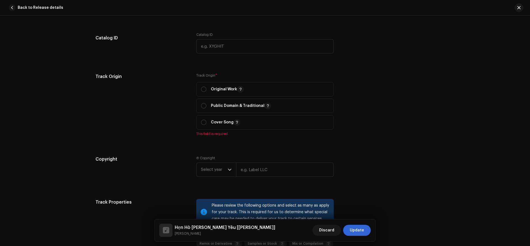
scroll to position [605, 0]
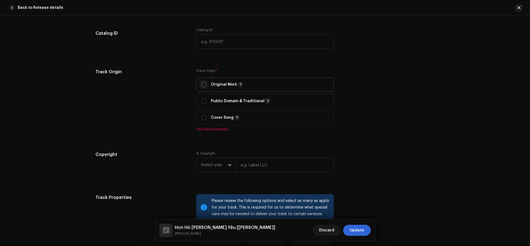
drag, startPoint x: 206, startPoint y: 86, endPoint x: 168, endPoint y: 6, distance: 88.2
click at [206, 86] on input "radio" at bounding box center [204, 85] width 6 height 6
radio input "true"
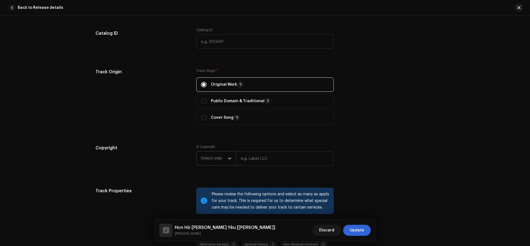
click at [212, 162] on span "Select year" at bounding box center [214, 159] width 27 height 14
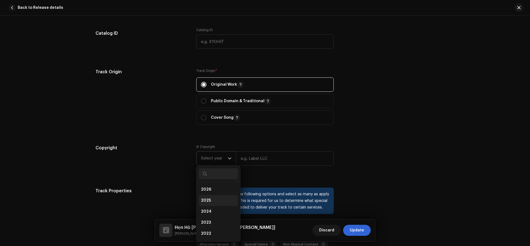
click at [207, 200] on span "2025" at bounding box center [206, 201] width 10 height 6
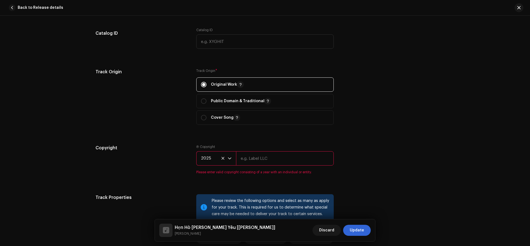
click at [255, 159] on input "text" at bounding box center [285, 158] width 98 height 14
type input "ATV Media"
drag, startPoint x: 488, startPoint y: 146, endPoint x: 497, endPoint y: 144, distance: 9.8
click at [491, 145] on div "Track details Complete the following to finalize your track. 1 of 3 Add Audio F…" at bounding box center [265, 131] width 530 height 231
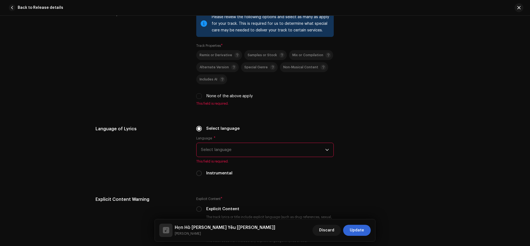
scroll to position [793, 0]
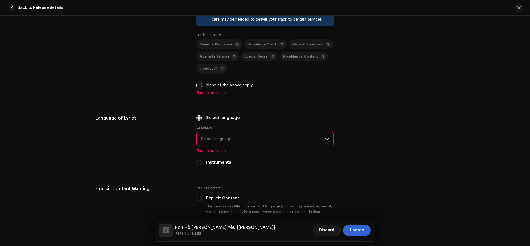
click at [200, 87] on input "None of the above apply" at bounding box center [199, 86] width 6 height 6
checkbox input "true"
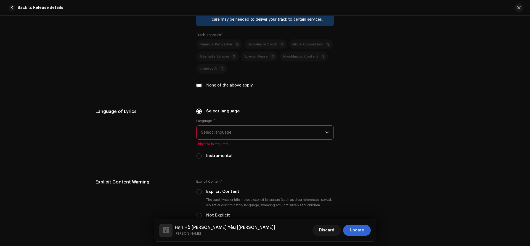
click at [221, 136] on span "Select language" at bounding box center [263, 133] width 124 height 14
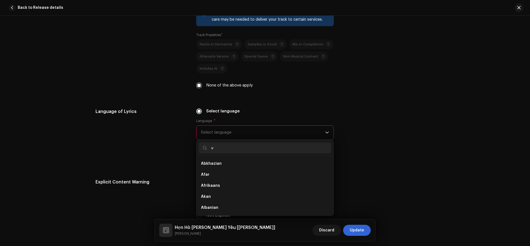
scroll to position [2, 0]
type input "vi"
drag, startPoint x: 206, startPoint y: 212, endPoint x: 260, endPoint y: 195, distance: 57.1
click at [206, 212] on li "[DEMOGRAPHIC_DATA]" at bounding box center [265, 207] width 132 height 11
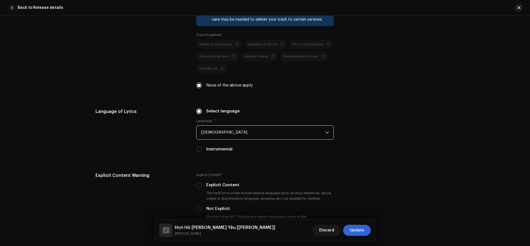
scroll to position [873, 0]
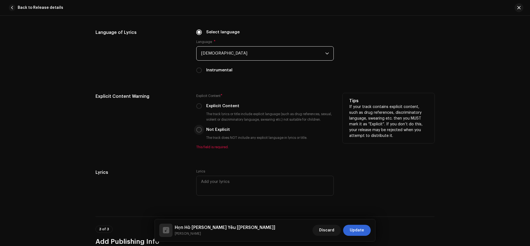
click at [199, 132] on input "Not Explicit" at bounding box center [199, 130] width 6 height 6
radio input "true"
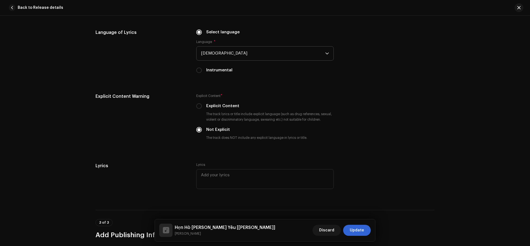
scroll to position [1012, 0]
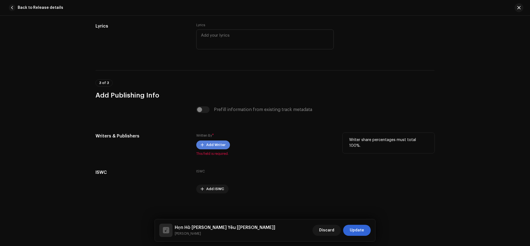
click at [211, 147] on span "Add Writer" at bounding box center [215, 145] width 19 height 11
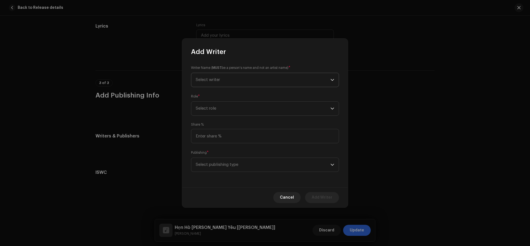
click at [232, 81] on span "Select writer" at bounding box center [263, 80] width 135 height 14
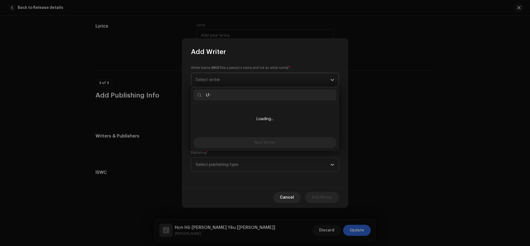
type input "Ư"
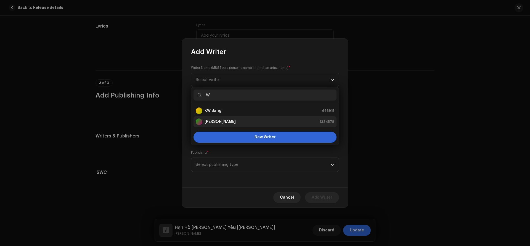
type input "W"
click at [218, 119] on strong "[PERSON_NAME]" at bounding box center [219, 122] width 31 height 6
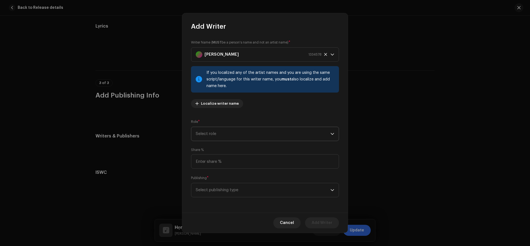
click at [209, 133] on span "Select role" at bounding box center [263, 134] width 135 height 14
drag, startPoint x: 206, startPoint y: 185, endPoint x: 213, endPoint y: 174, distance: 13.4
click at [206, 186] on li "Composer & Lyricist" at bounding box center [264, 182] width 143 height 11
click at [210, 162] on input at bounding box center [265, 161] width 148 height 14
type input "100.00"
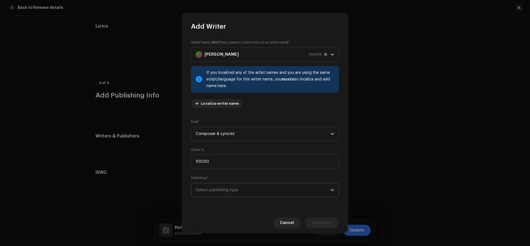
click at [209, 191] on span "Select publishing type" at bounding box center [263, 190] width 135 height 14
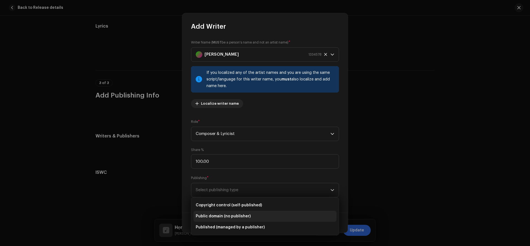
drag, startPoint x: 202, startPoint y: 227, endPoint x: 209, endPoint y: 221, distance: 8.4
click at [204, 226] on span "Published (managed by a publisher)" at bounding box center [230, 228] width 69 height 6
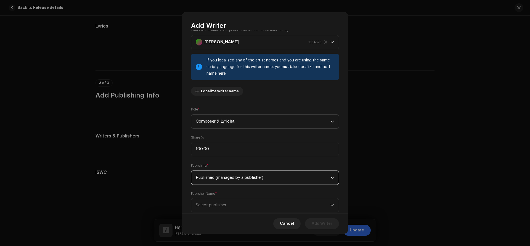
scroll to position [26, 0]
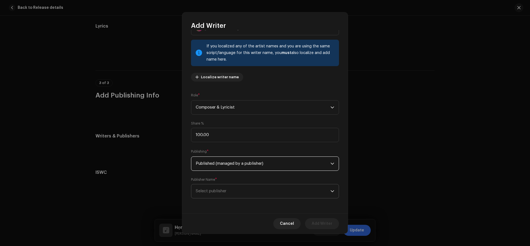
click at [215, 189] on span "Select publisher" at bounding box center [263, 192] width 135 height 14
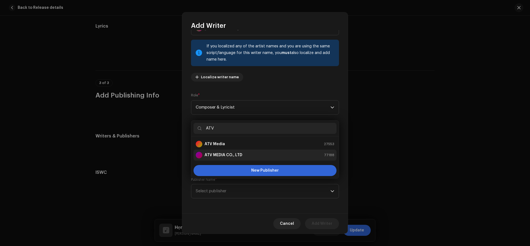
type input "ATV"
click at [216, 155] on strong "ATV MEDIA CO., LTD" at bounding box center [223, 156] width 38 height 6
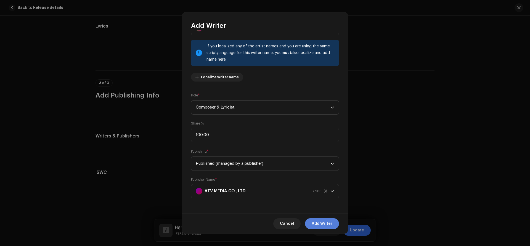
drag, startPoint x: 317, startPoint y: 223, endPoint x: 370, endPoint y: 231, distance: 54.4
click at [317, 223] on span "Add Writer" at bounding box center [321, 223] width 21 height 11
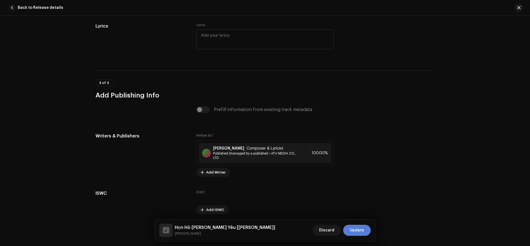
click at [354, 232] on span "Update" at bounding box center [356, 230] width 14 height 11
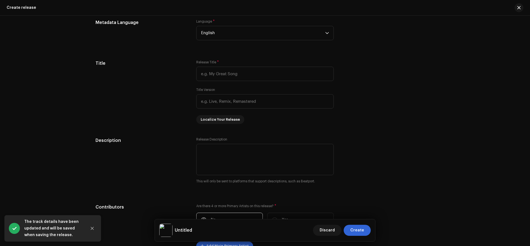
scroll to position [501, 0]
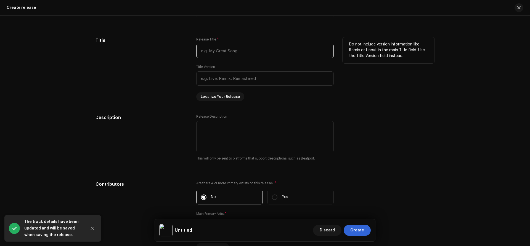
click at [224, 54] on input "text" at bounding box center [264, 51] width 137 height 14
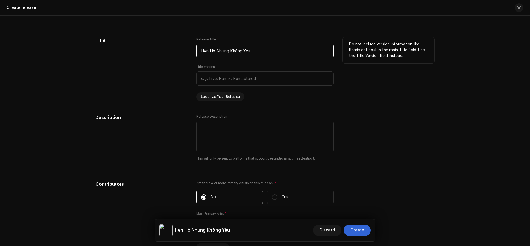
type input "Hẹn Hò Nhưng Không Yêu"
type input "Lofi"
drag, startPoint x: 140, startPoint y: 97, endPoint x: 463, endPoint y: 182, distance: 334.8
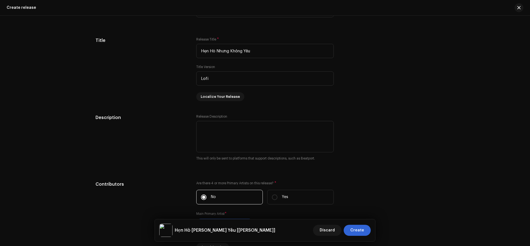
click at [141, 97] on div "Title" at bounding box center [141, 69] width 92 height 64
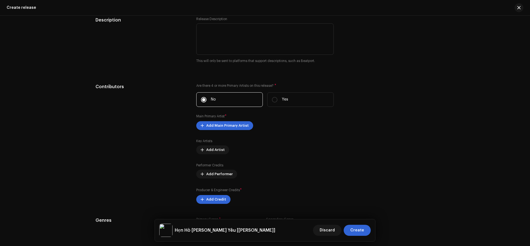
scroll to position [641, 0]
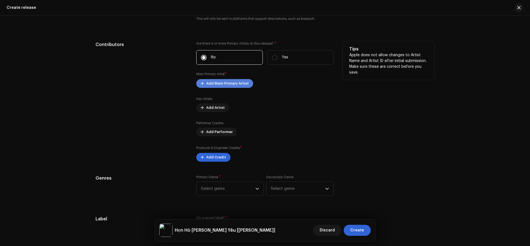
click at [226, 82] on span "Add Main Primary Artist" at bounding box center [227, 83] width 42 height 11
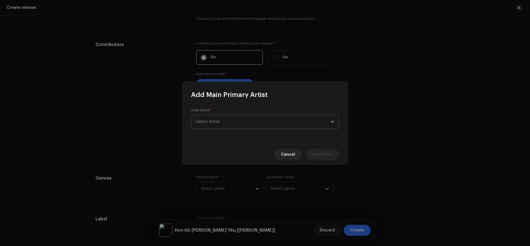
click at [225, 119] on span "Select Artist" at bounding box center [263, 122] width 135 height 14
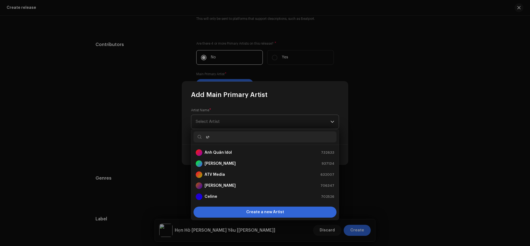
type input "ư"
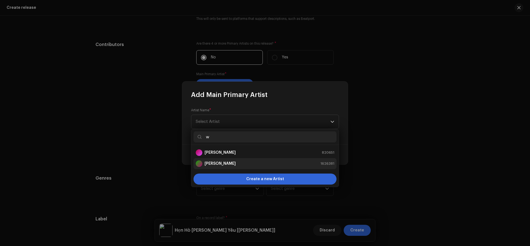
type input "w"
click at [219, 162] on strong "[PERSON_NAME]" at bounding box center [219, 164] width 31 height 6
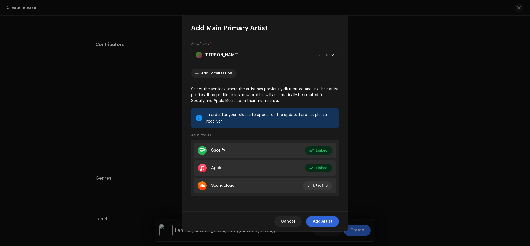
drag, startPoint x: 322, startPoint y: 220, endPoint x: 447, endPoint y: 161, distance: 137.8
click at [322, 220] on span "Add Artist" at bounding box center [322, 221] width 20 height 11
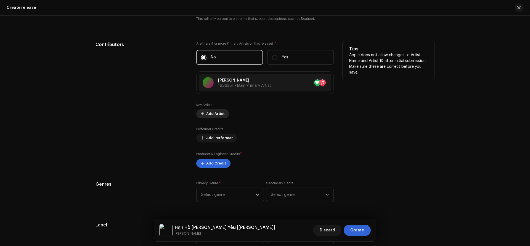
click at [213, 114] on span "Add Artist" at bounding box center [215, 113] width 18 height 11
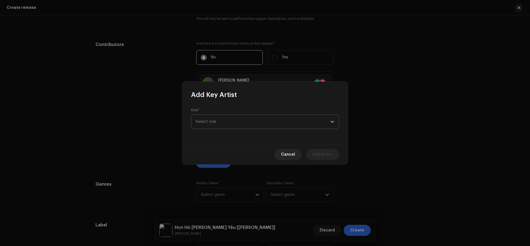
click at [236, 122] on span "Select role" at bounding box center [263, 122] width 135 height 14
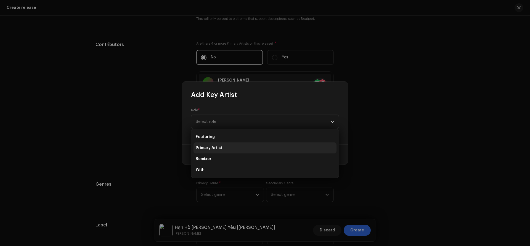
click at [214, 149] on span "Primary Artist" at bounding box center [209, 148] width 27 height 6
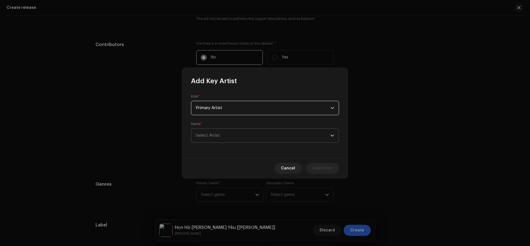
click at [218, 137] on span "Select Artist" at bounding box center [208, 135] width 24 height 4
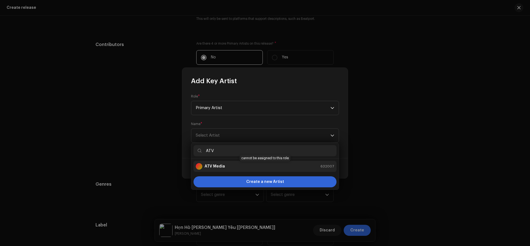
type input "ATV"
click at [220, 168] on strong "ATV Media" at bounding box center [214, 167] width 20 height 6
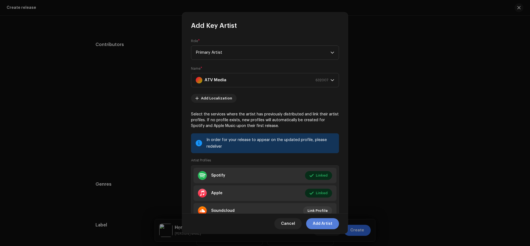
click at [330, 226] on span "Add Artist" at bounding box center [322, 223] width 20 height 11
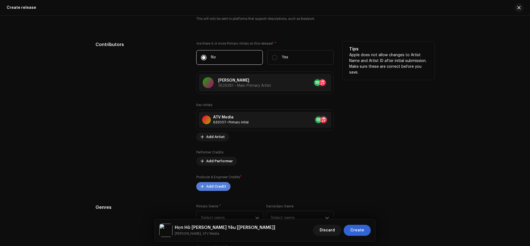
click at [214, 187] on span "Add Credit" at bounding box center [216, 186] width 20 height 11
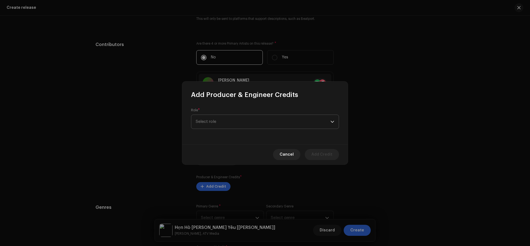
click at [236, 121] on span "Select role" at bounding box center [263, 122] width 135 height 14
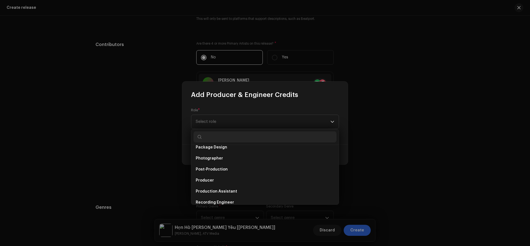
scroll to position [205, 0]
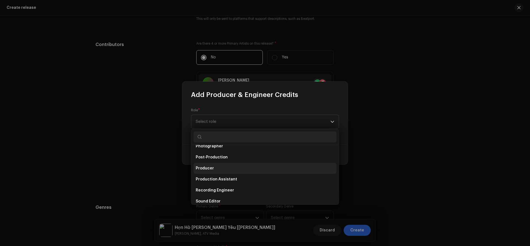
click at [215, 169] on li "Producer" at bounding box center [264, 168] width 143 height 11
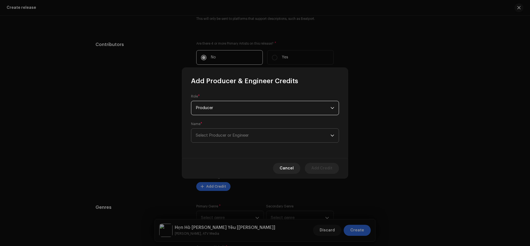
click at [228, 134] on span "Select Producer or Engineer" at bounding box center [222, 135] width 53 height 4
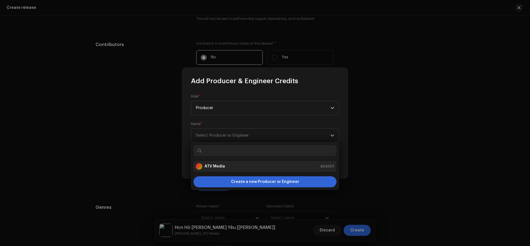
click at [215, 169] on strong "ATV Media" at bounding box center [214, 167] width 20 height 6
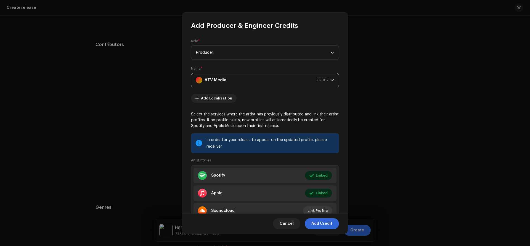
drag, startPoint x: 328, startPoint y: 226, endPoint x: 359, endPoint y: 217, distance: 32.1
click at [328, 225] on span "Add Credit" at bounding box center [321, 223] width 21 height 11
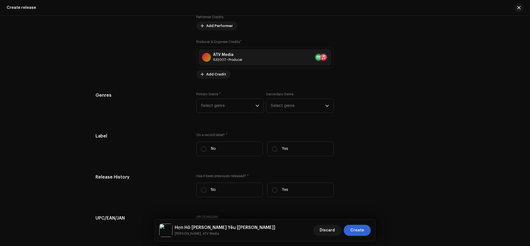
click at [210, 104] on span "Select genre" at bounding box center [228, 106] width 54 height 14
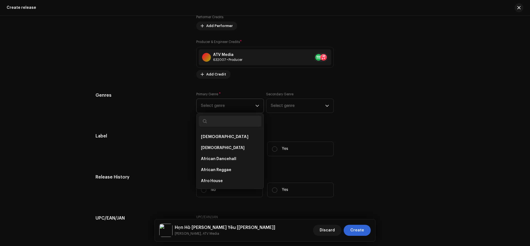
scroll to position [777, 0]
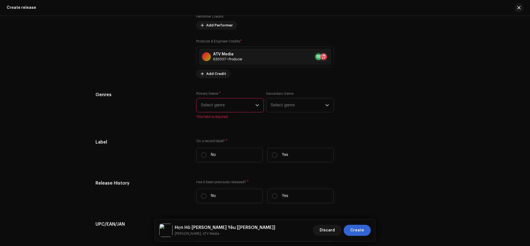
click at [212, 111] on span "Select genre" at bounding box center [228, 105] width 54 height 14
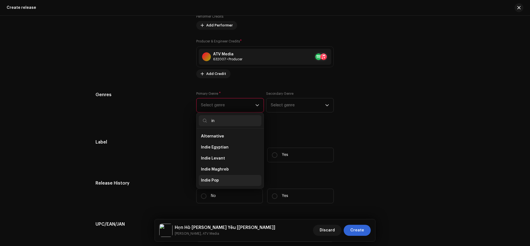
type input "in"
drag, startPoint x: 210, startPoint y: 180, endPoint x: 266, endPoint y: 126, distance: 78.4
click at [210, 180] on span "Indie Pop" at bounding box center [210, 181] width 18 height 6
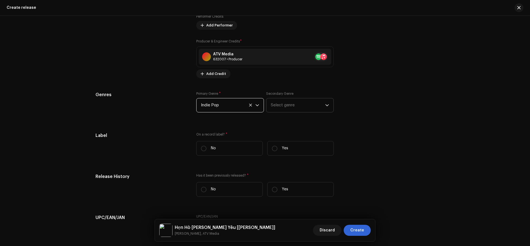
click at [282, 106] on span "Select genre" at bounding box center [298, 105] width 54 height 14
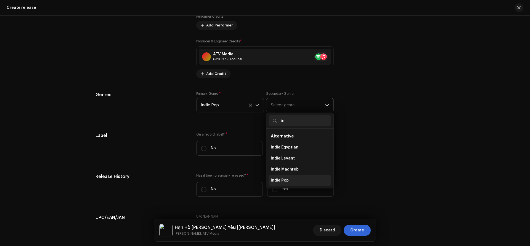
type input "in"
click at [276, 180] on span "Indie Pop" at bounding box center [280, 181] width 18 height 6
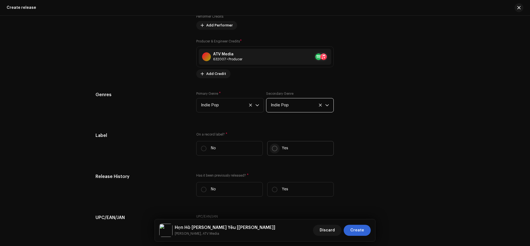
click at [276, 148] on input "Yes" at bounding box center [275, 149] width 6 height 6
radio input "true"
click at [224, 173] on span "Select label" at bounding box center [263, 176] width 124 height 14
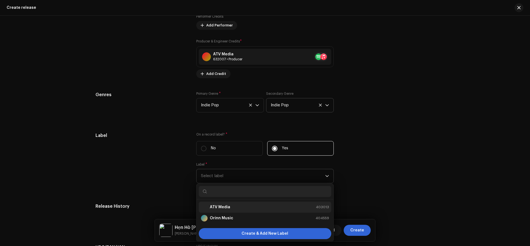
click at [213, 206] on strong "ATV Media" at bounding box center [220, 208] width 20 height 6
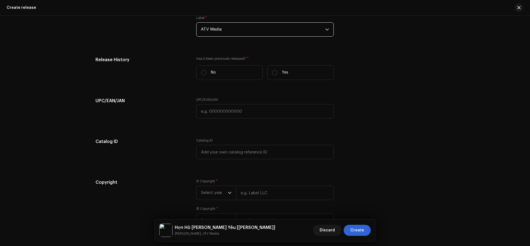
scroll to position [965, 0]
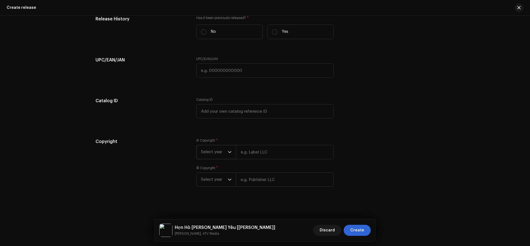
click at [211, 149] on span "Select year" at bounding box center [214, 152] width 27 height 14
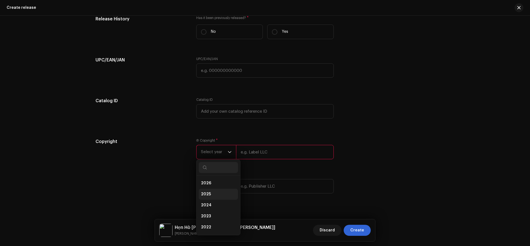
click at [204, 194] on span "2025" at bounding box center [206, 195] width 10 height 6
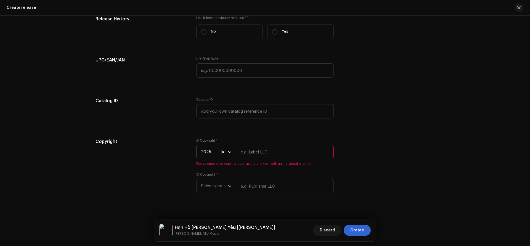
click at [256, 151] on input "text" at bounding box center [285, 152] width 98 height 14
paste input "[URL][DOMAIN_NAME]"
type input "ATV Media"
click at [253, 188] on input "text" at bounding box center [285, 186] width 98 height 14
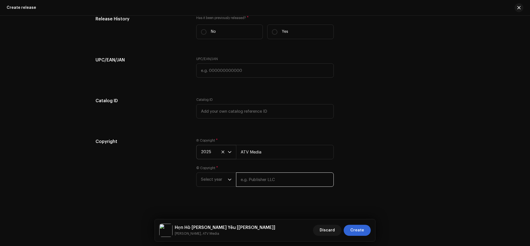
paste input "ATV Media"
type input "ATV Media"
click at [204, 178] on span "Select year" at bounding box center [214, 180] width 27 height 14
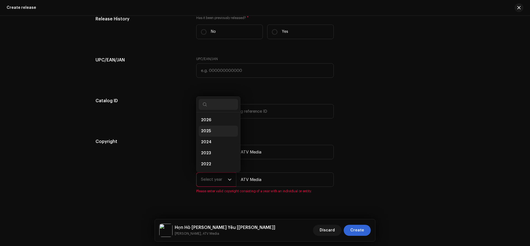
click at [205, 131] on span "2025" at bounding box center [206, 132] width 10 height 6
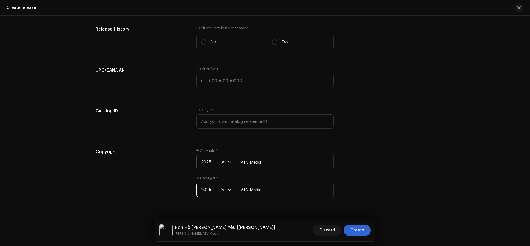
scroll to position [965, 0]
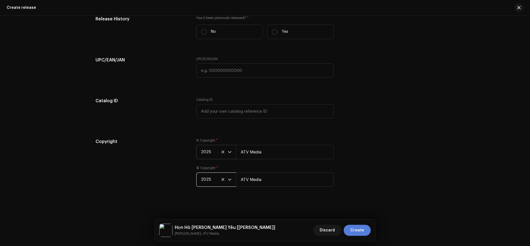
click at [361, 233] on span "Create" at bounding box center [357, 230] width 14 height 11
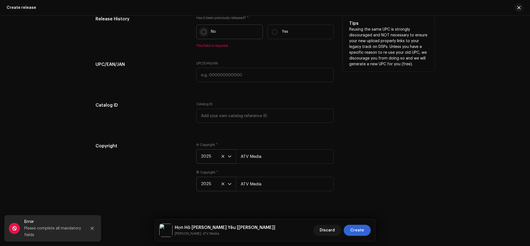
click at [205, 33] on input "No" at bounding box center [204, 32] width 6 height 6
radio input "true"
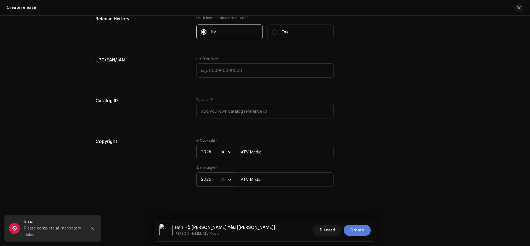
click at [352, 231] on span "Create" at bounding box center [357, 230] width 14 height 11
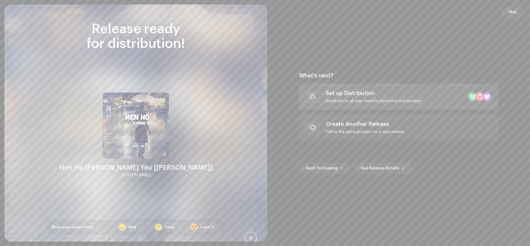
click at [353, 95] on div "Set up Distribution" at bounding box center [372, 93] width 95 height 7
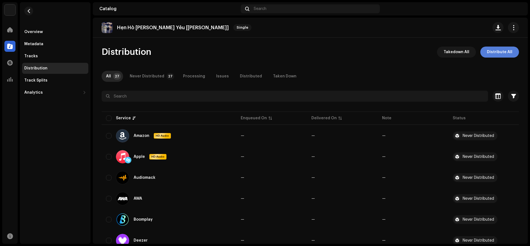
click at [498, 52] on span "Distribute All" at bounding box center [499, 52] width 25 height 11
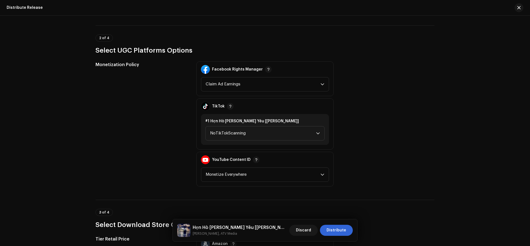
scroll to position [384, 0]
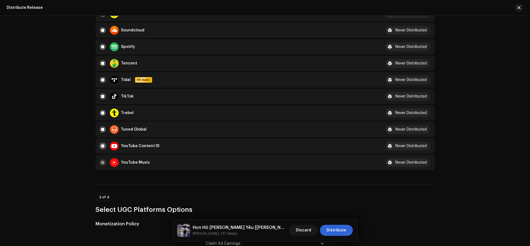
click at [103, 145] on input "checkbox" at bounding box center [103, 146] width 6 height 6
checkbox input "false"
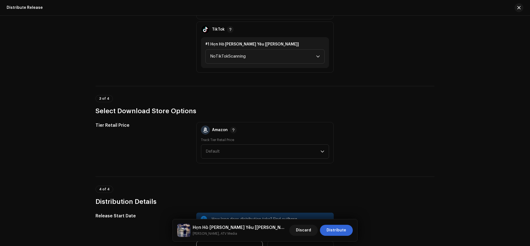
scroll to position [646, 0]
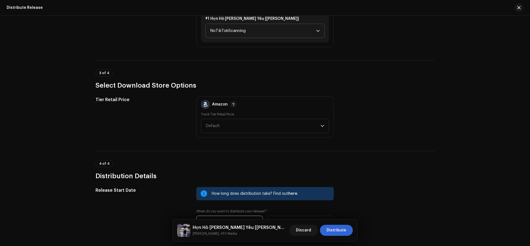
click at [244, 34] on span "NoTikTokScanning" at bounding box center [263, 31] width 106 height 14
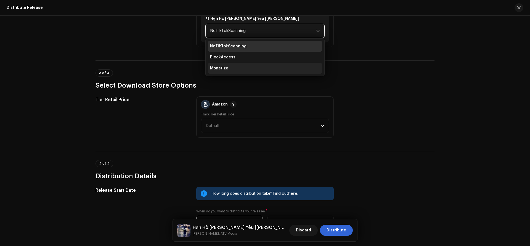
click at [219, 70] on span "Monetize" at bounding box center [219, 69] width 18 height 6
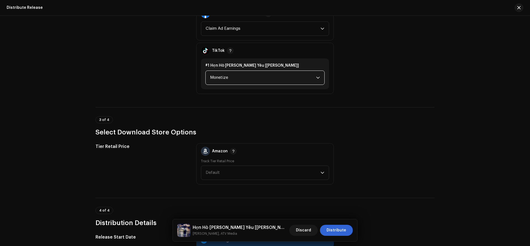
scroll to position [732, 0]
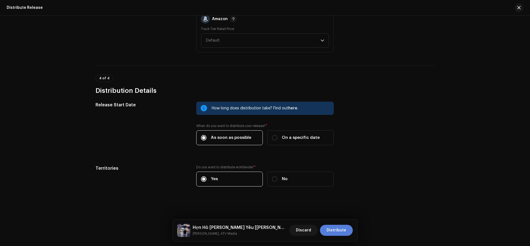
click at [334, 231] on span "Distribute" at bounding box center [336, 230] width 20 height 11
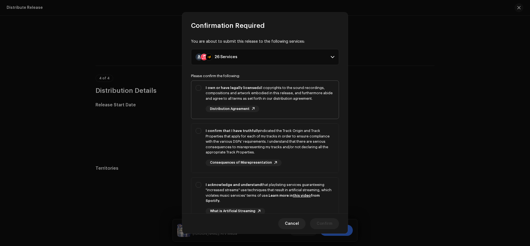
click at [198, 87] on div "I own or have legally licensed all copyrights to the sound recordings, composit…" at bounding box center [264, 99] width 147 height 36
checkbox input "true"
click at [199, 131] on div "I confirm that I have truthfully indicated the Track Origin and Track Propertie…" at bounding box center [264, 147] width 147 height 47
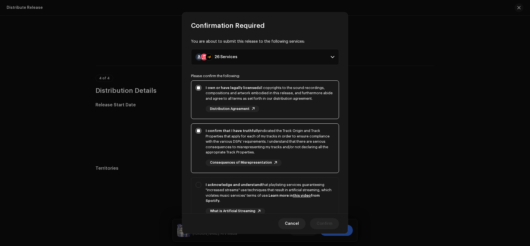
checkbox input "true"
click at [196, 185] on div "I acknowledge and understand that playlisting services guaranteeing "increased …" at bounding box center [264, 203] width 147 height 50
checkbox input "true"
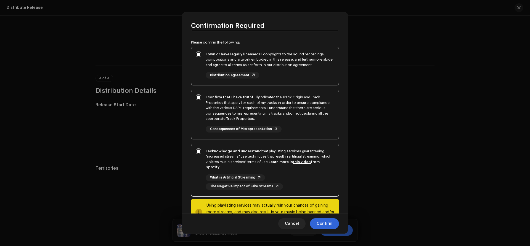
scroll to position [49, 0]
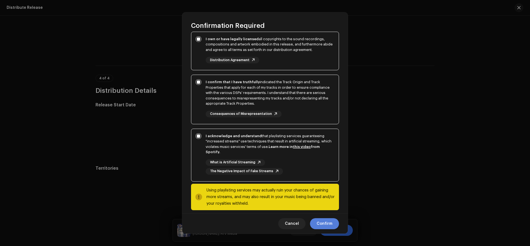
click at [331, 223] on span "Confirm" at bounding box center [324, 223] width 16 height 11
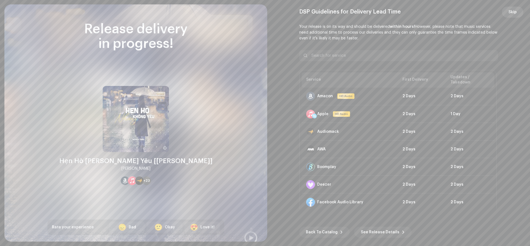
click at [513, 13] on span "Skip" at bounding box center [512, 12] width 8 height 11
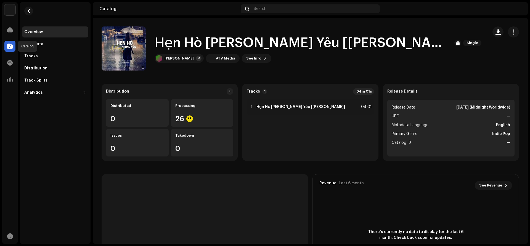
click at [9, 47] on span at bounding box center [10, 46] width 6 height 4
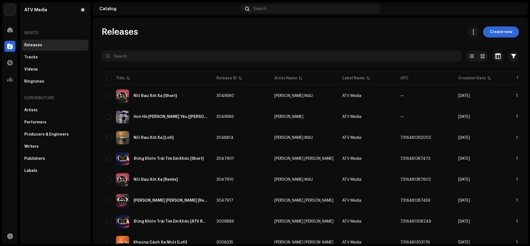
drag, startPoint x: 529, startPoint y: 35, endPoint x: 525, endPoint y: 92, distance: 57.5
click at [527, 103] on div "ATV Media Home Catalog Transactions Analytics Resources ATV Media Assets Releas…" at bounding box center [265, 123] width 530 height 246
click at [373, 32] on div "Releases Create new" at bounding box center [309, 31] width 417 height 11
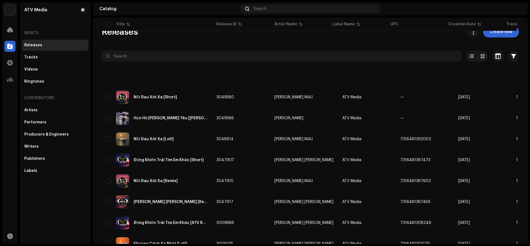
scroll to position [358, 0]
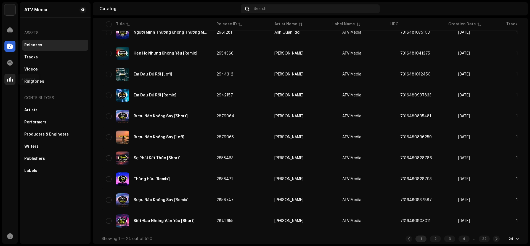
click at [9, 82] on span at bounding box center [10, 79] width 6 height 4
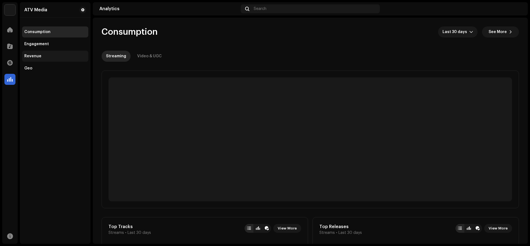
click at [39, 57] on div "Revenue" at bounding box center [32, 56] width 17 height 4
